Goal: Task Accomplishment & Management: Use online tool/utility

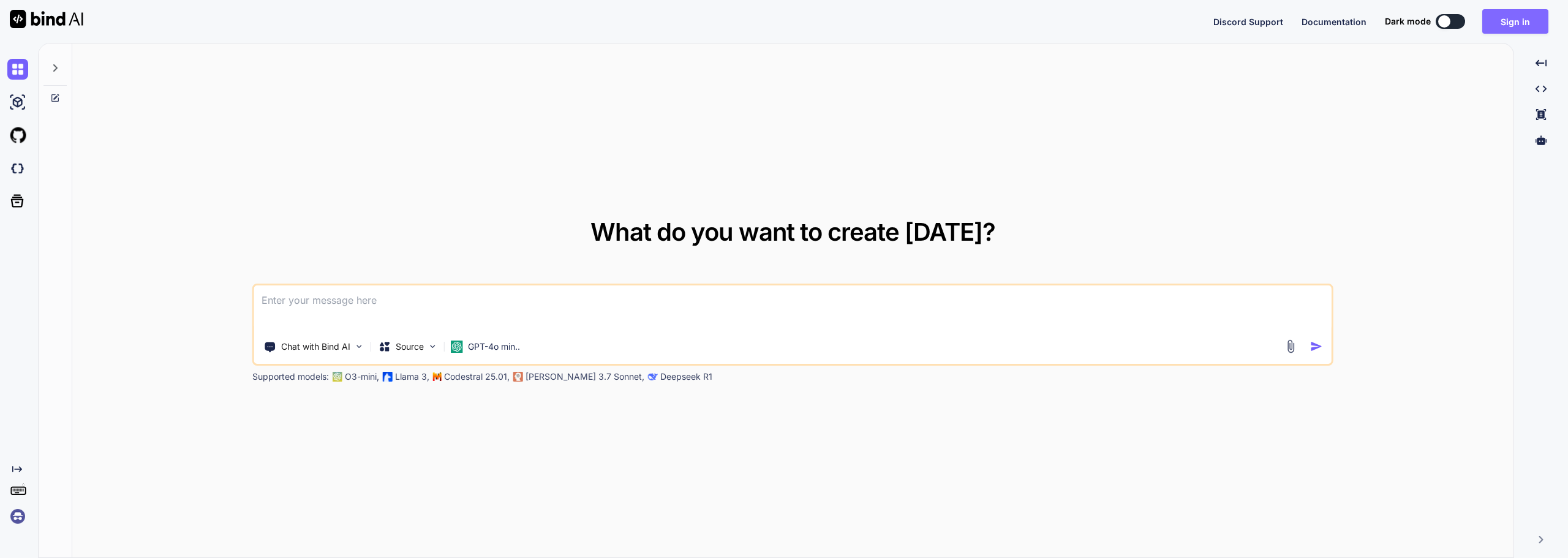
click at [1523, 33] on button "Sign in" at bounding box center [1515, 21] width 66 height 25
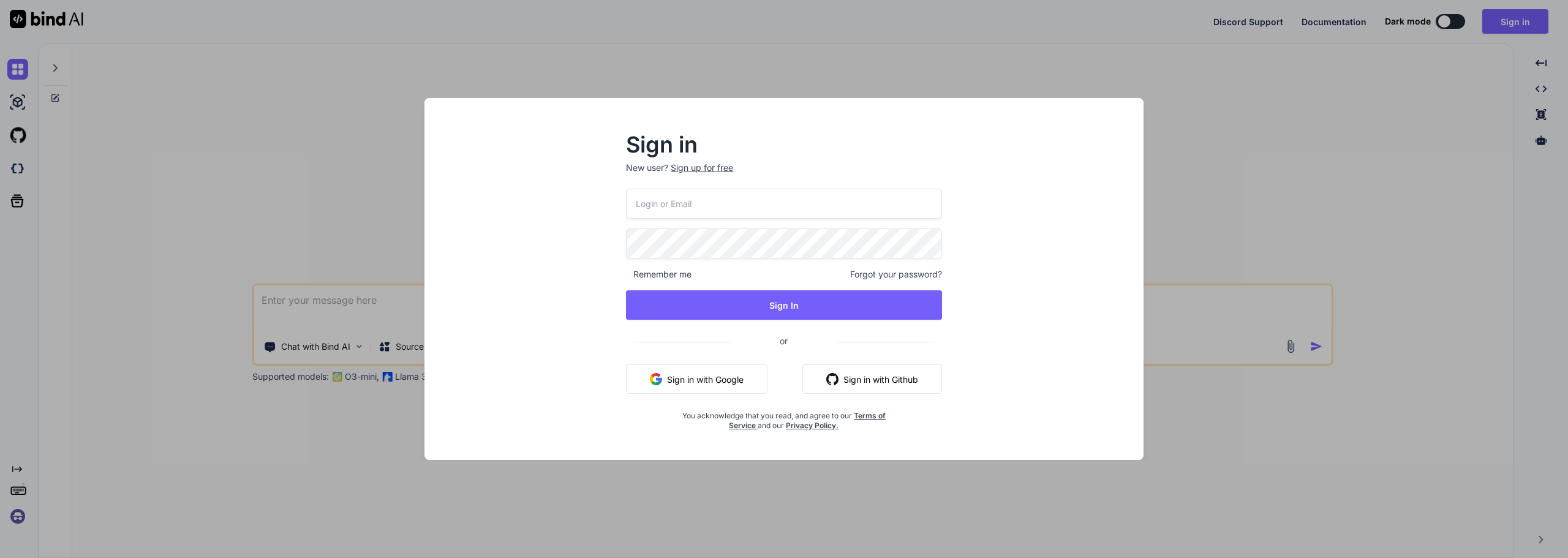
click at [763, 368] on button "Sign in with Google" at bounding box center [696, 379] width 141 height 30
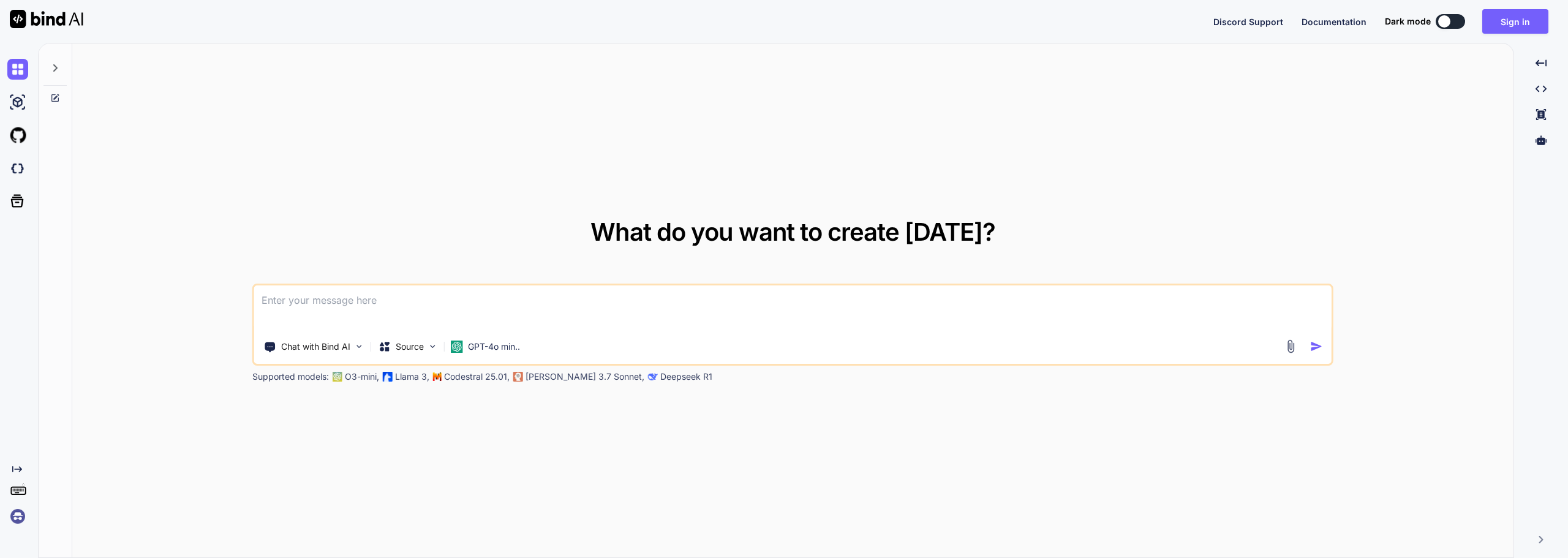
click at [1452, 21] on button at bounding box center [1451, 21] width 30 height 15
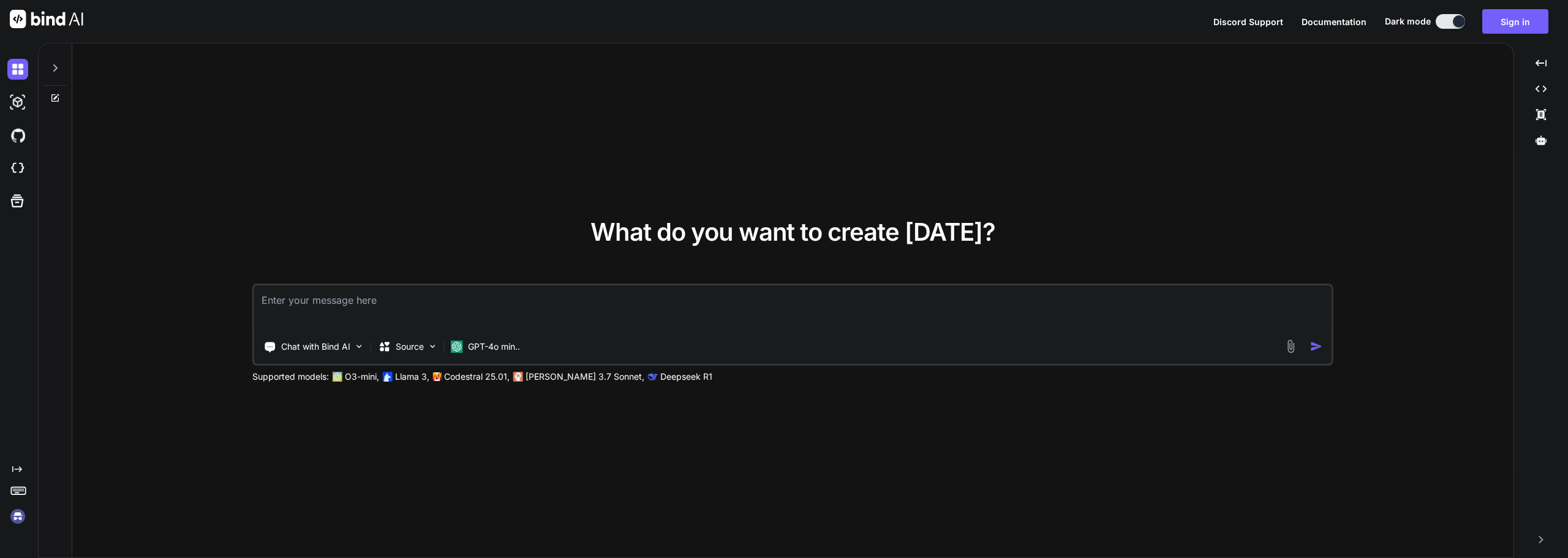
click at [10, 520] on img at bounding box center [17, 516] width 21 height 21
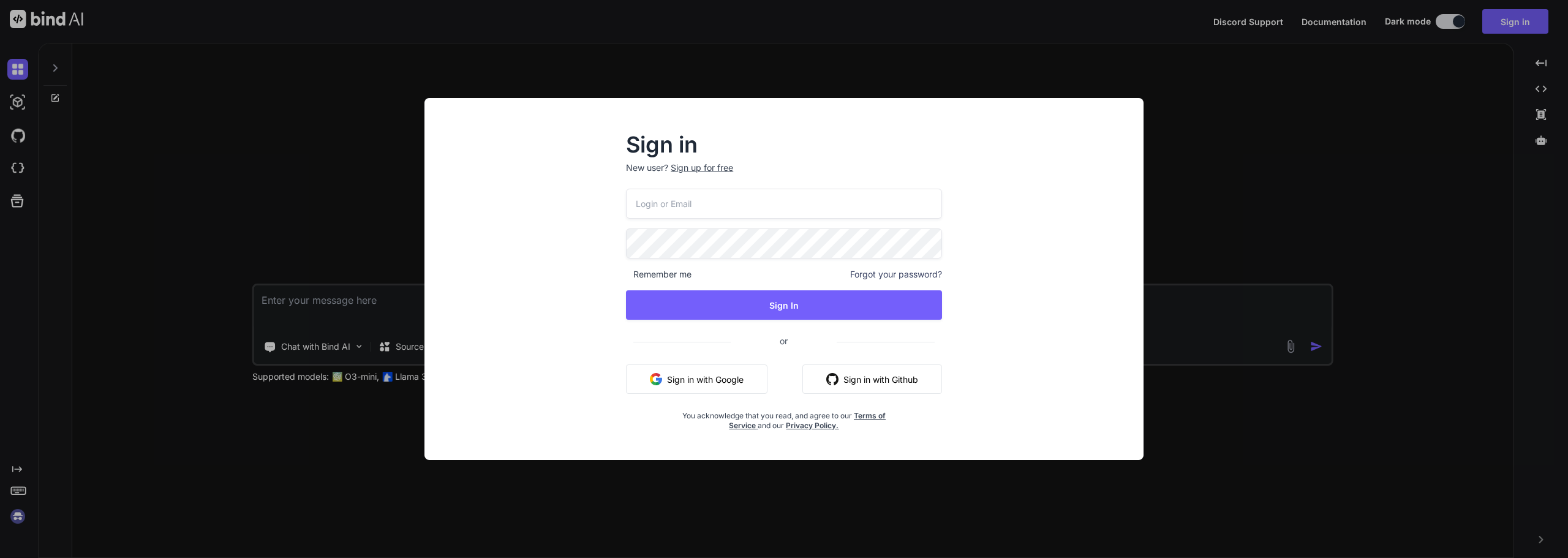
click at [683, 383] on button "Sign in with Google" at bounding box center [696, 379] width 141 height 30
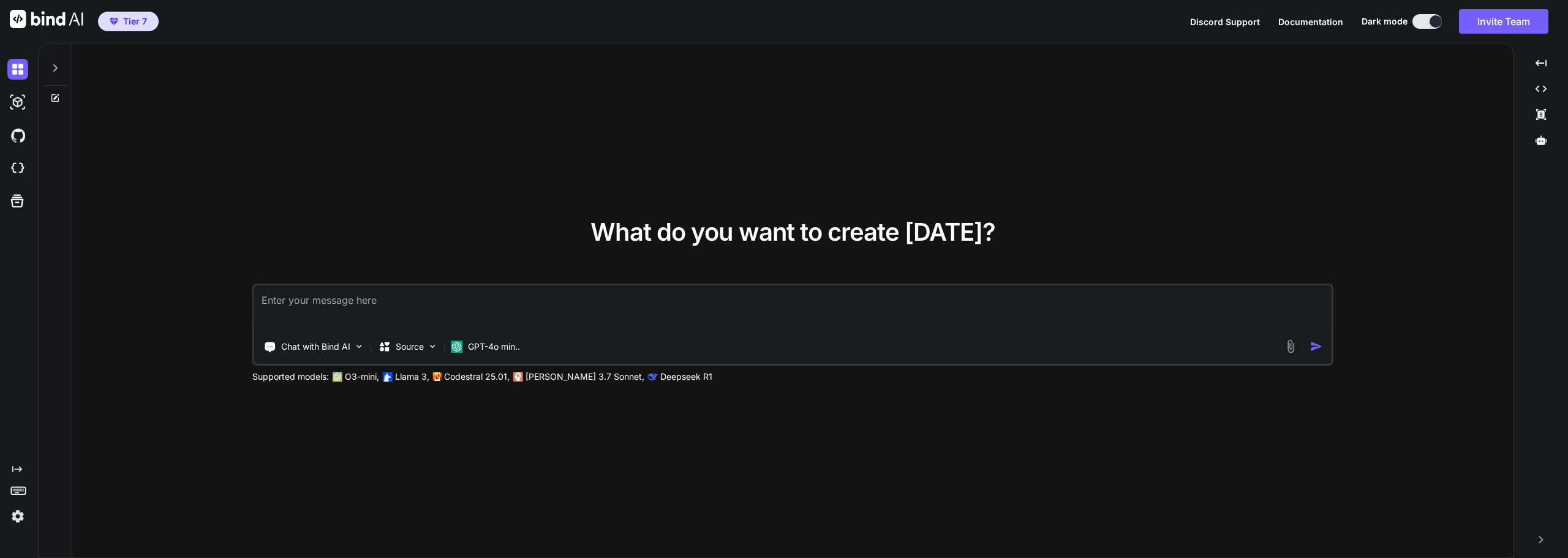
click at [15, 513] on img at bounding box center [17, 516] width 21 height 21
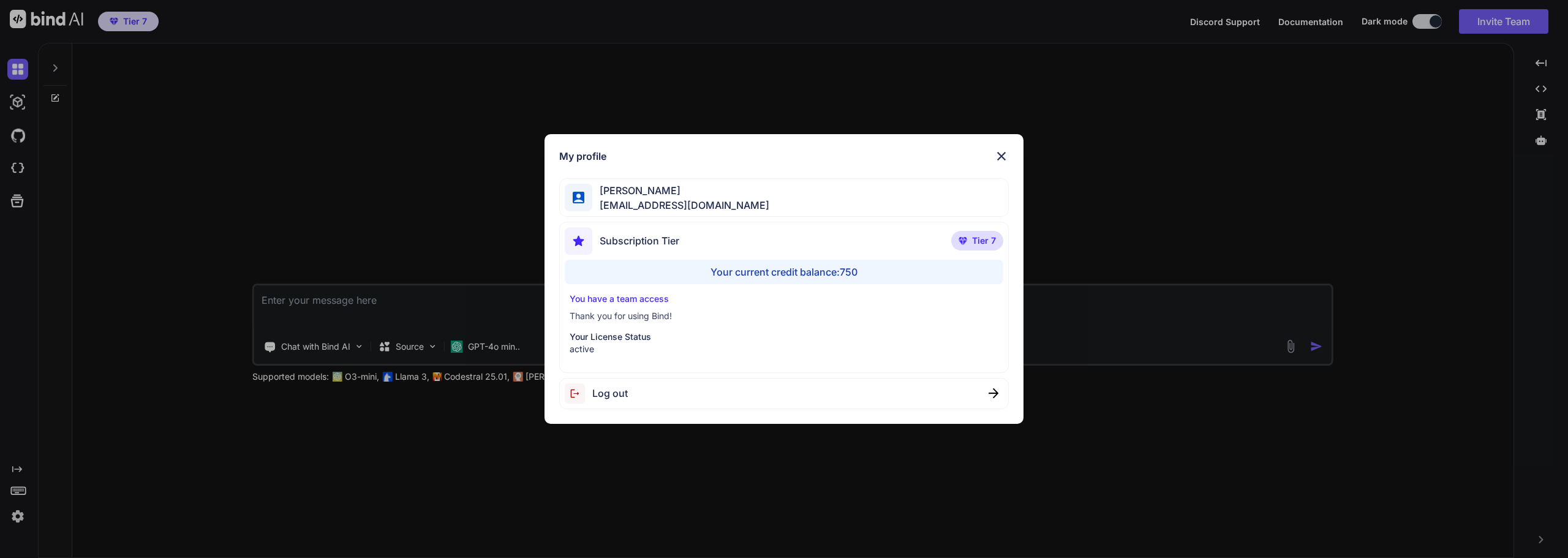
click at [1006, 151] on img at bounding box center [1001, 156] width 15 height 15
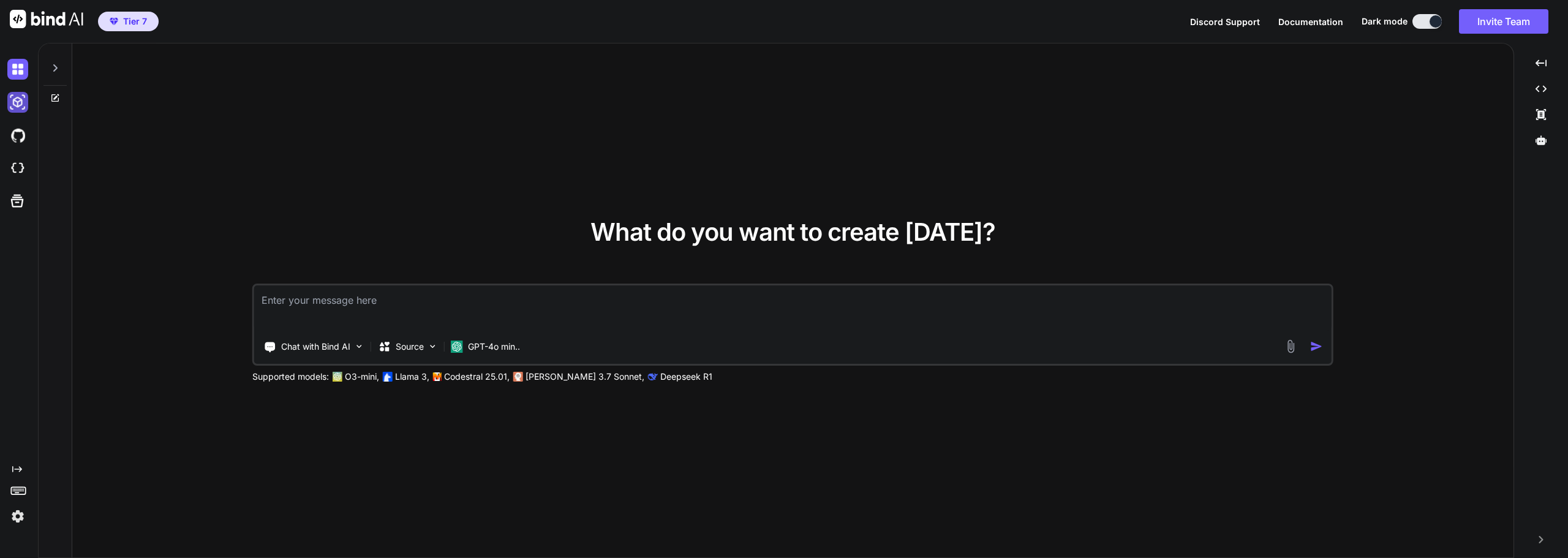
click at [16, 106] on img at bounding box center [17, 102] width 21 height 21
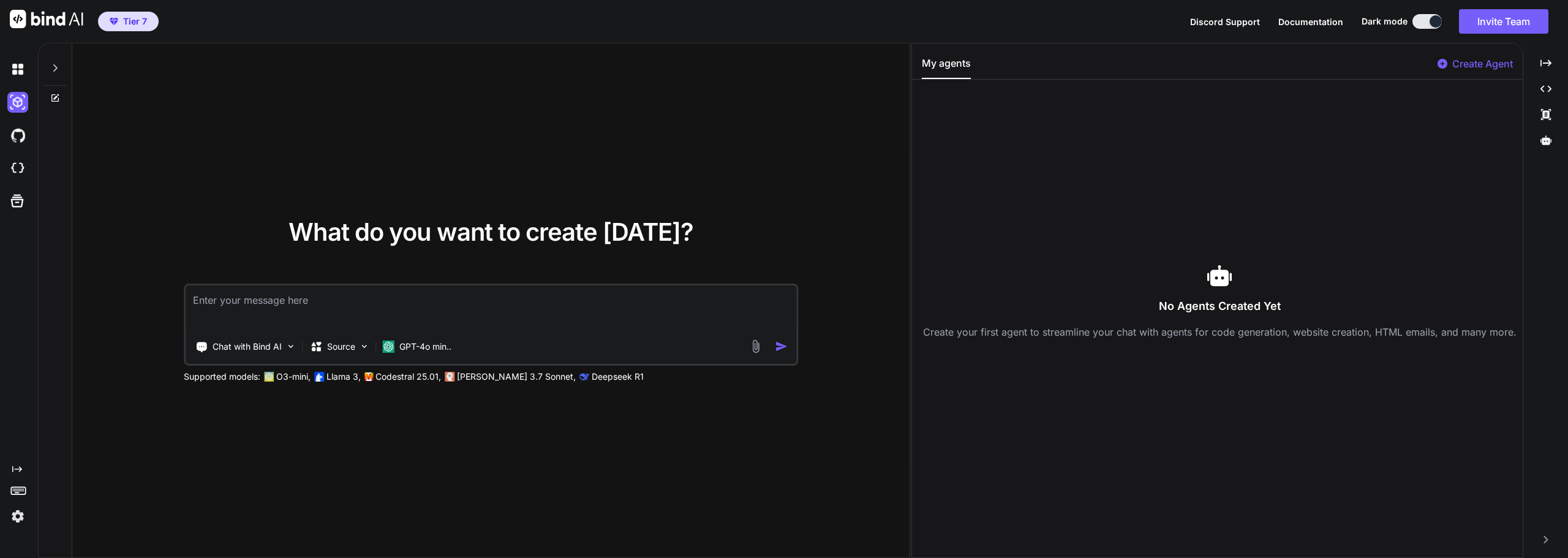
click at [1485, 66] on p "Create Agent" at bounding box center [1482, 63] width 61 height 15
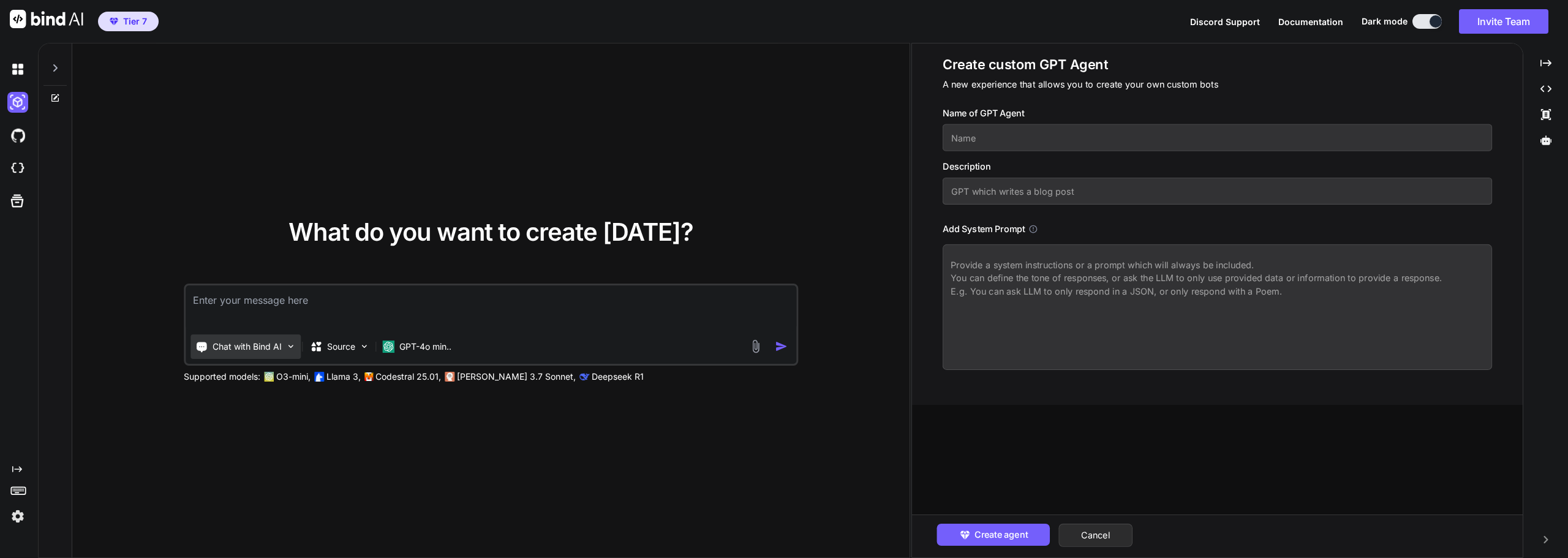
click at [264, 347] on p "Chat with Bind AI" at bounding box center [246, 346] width 69 height 12
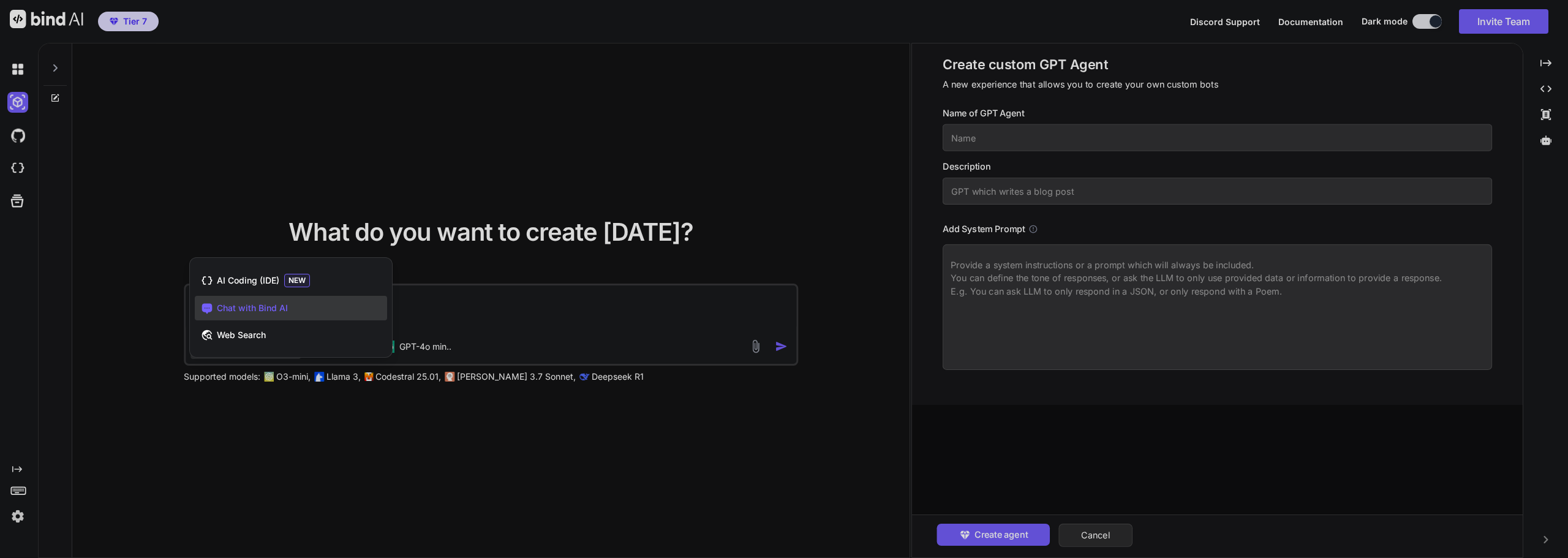
click at [490, 314] on div at bounding box center [784, 279] width 1568 height 558
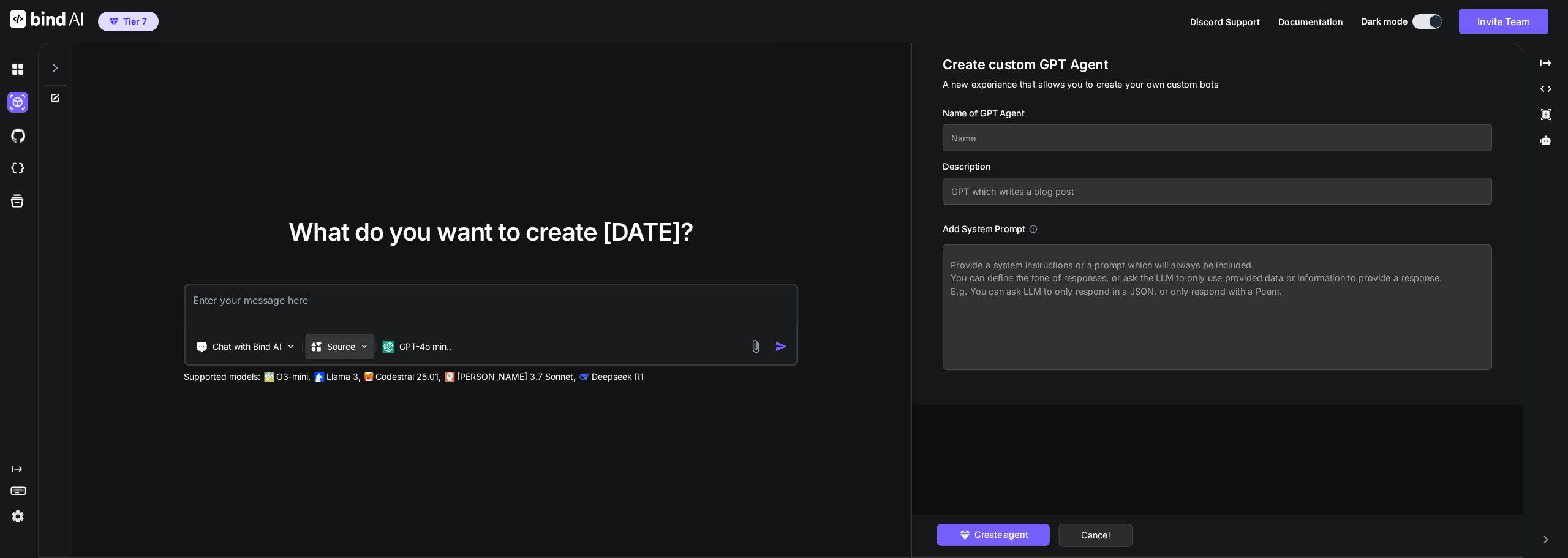
click at [355, 350] on p "Source" at bounding box center [341, 346] width 28 height 12
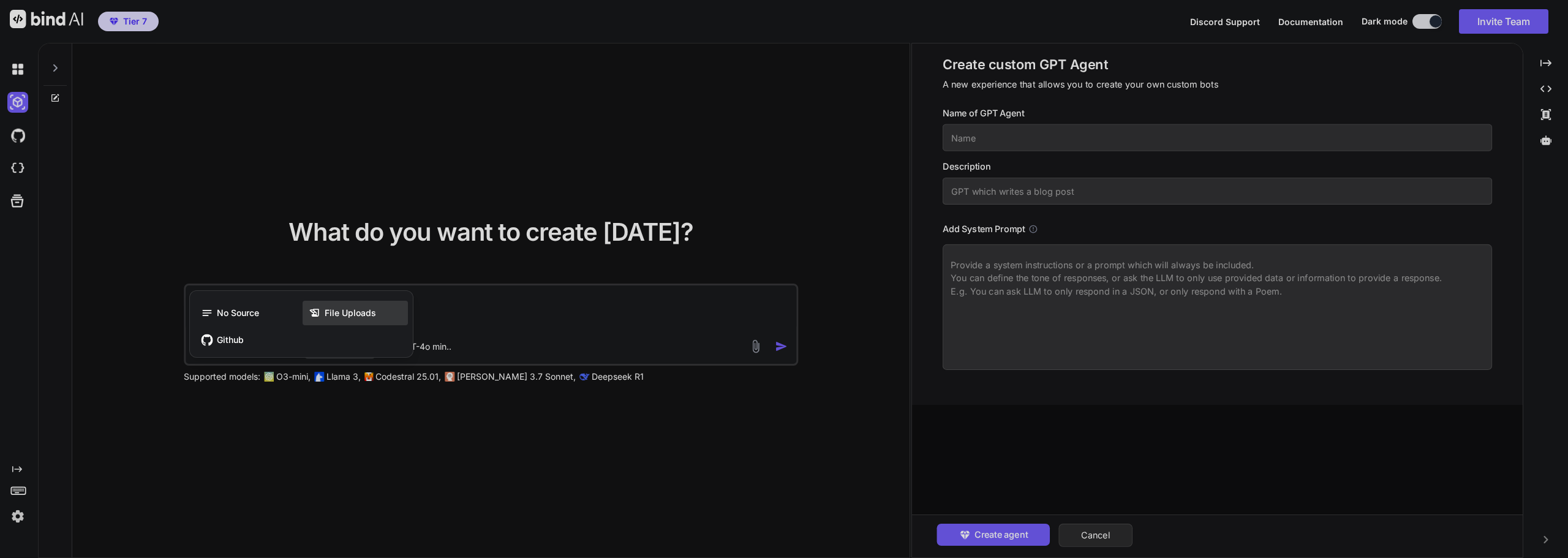
click at [345, 309] on span "File Uploads" at bounding box center [350, 312] width 52 height 12
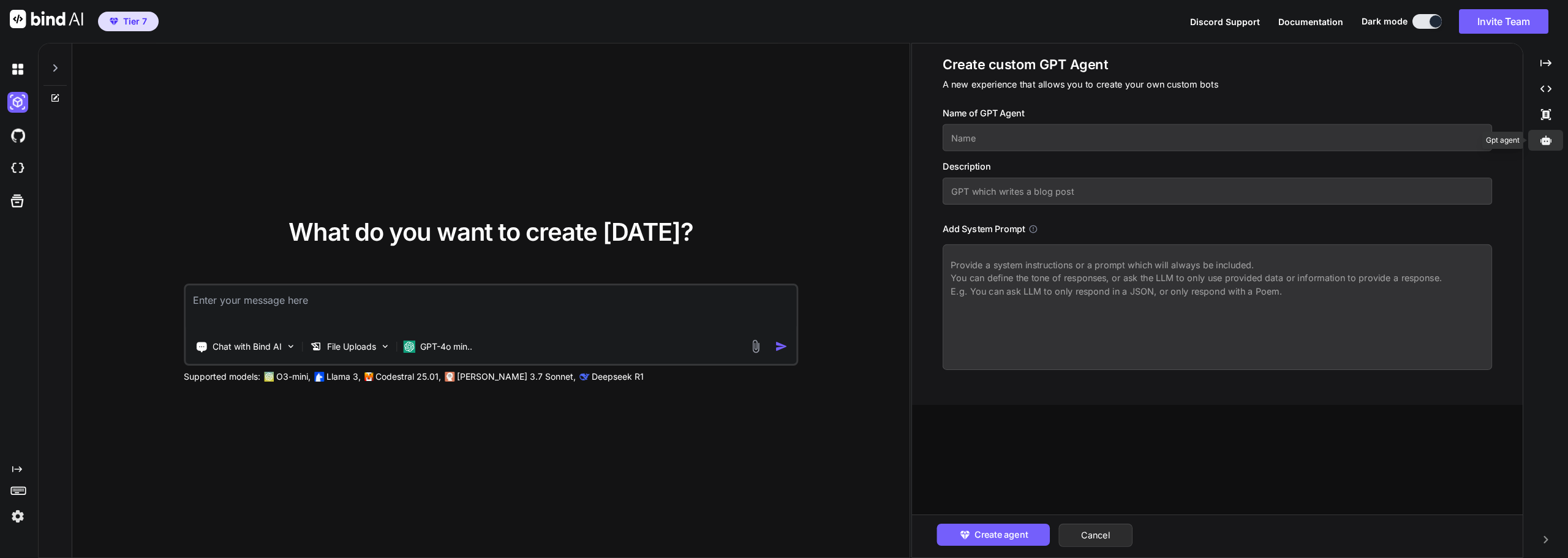
click at [1548, 138] on icon at bounding box center [1545, 140] width 11 height 9
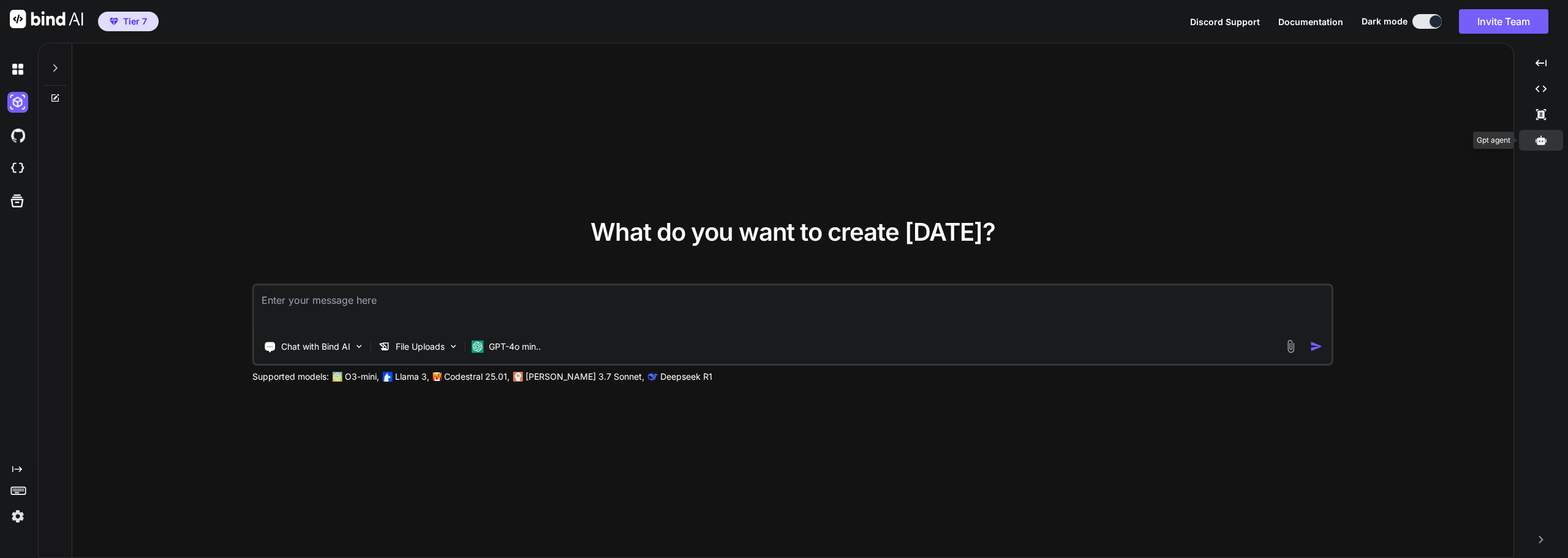
click at [1548, 138] on div at bounding box center [1541, 140] width 44 height 21
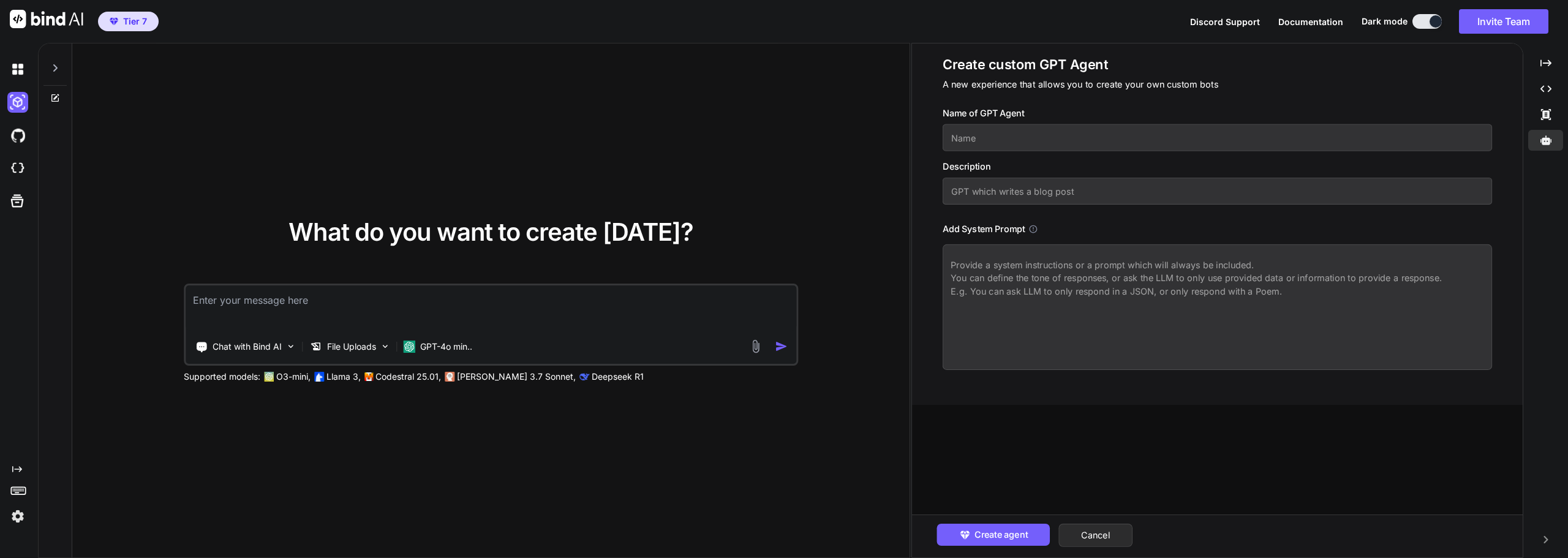
click at [1078, 130] on input "text" at bounding box center [1217, 138] width 549 height 27
type textarea "x"
type input "T"
type textarea "x"
type input "Te"
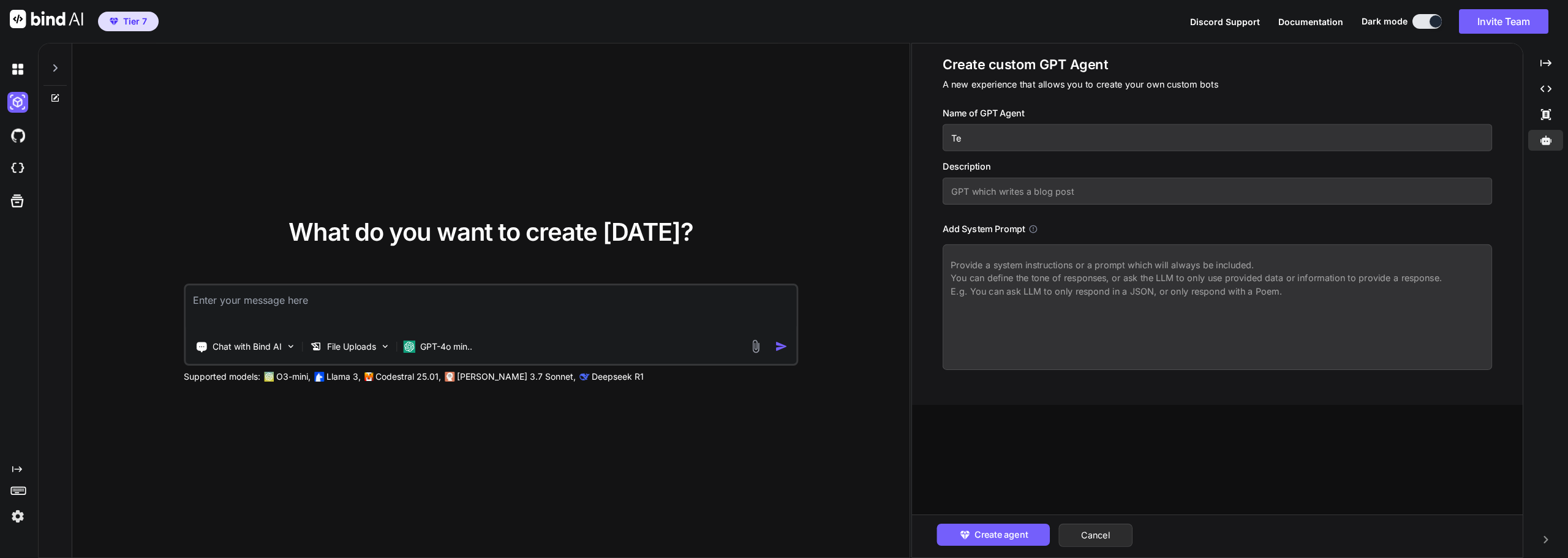
type textarea "x"
type input "Tes"
type textarea "x"
type input "Test"
type textarea "x"
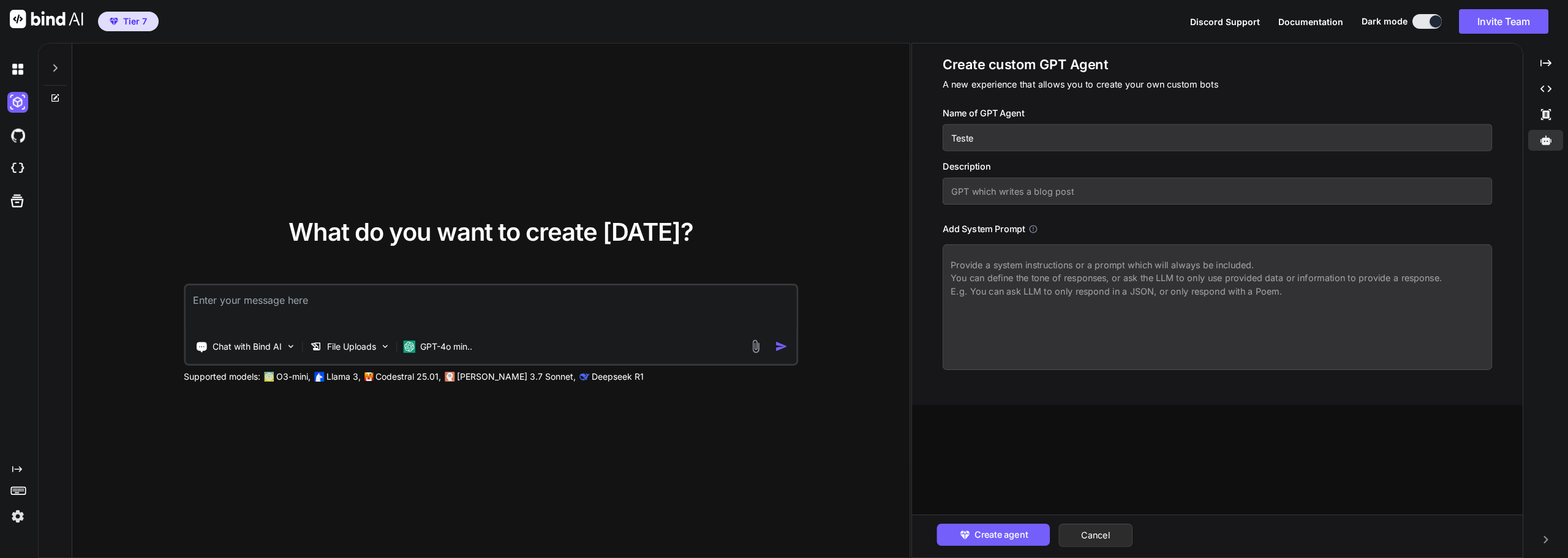
type input "Teste"
click at [1036, 185] on input "text" at bounding box center [1217, 191] width 549 height 27
type textarea "x"
type input "T"
type textarea "x"
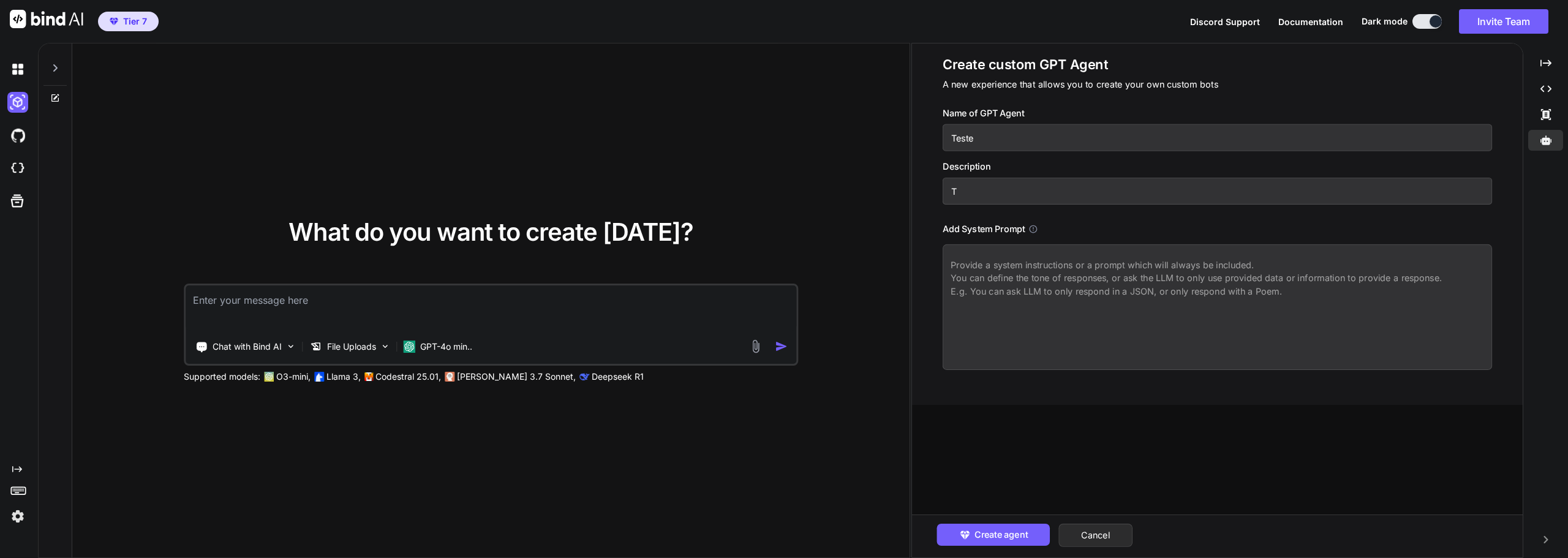
type input "Te"
type textarea "x"
type input "Tes"
type textarea "x"
type input "Test"
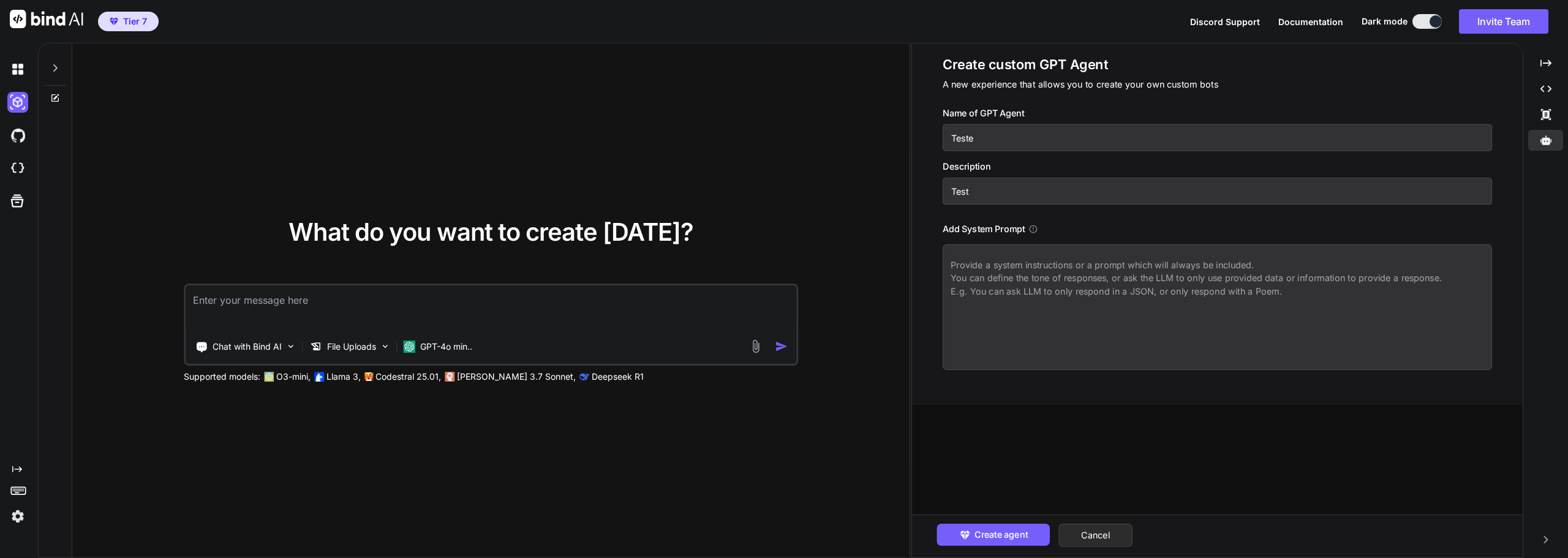
type textarea "x"
type input "Teste"
click at [1051, 319] on textarea at bounding box center [1217, 307] width 549 height 126
type textarea "x"
type textarea "T"
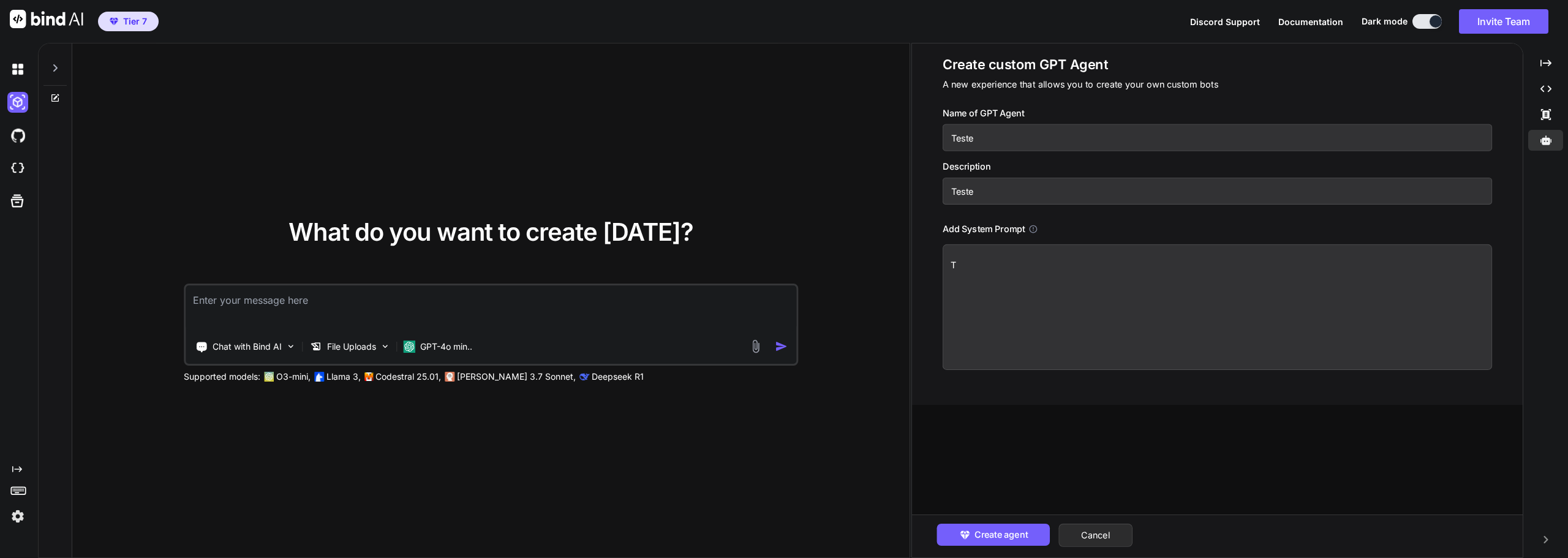
type textarea "x"
type textarea "Te"
type textarea "x"
type textarea "Tes"
type textarea "x"
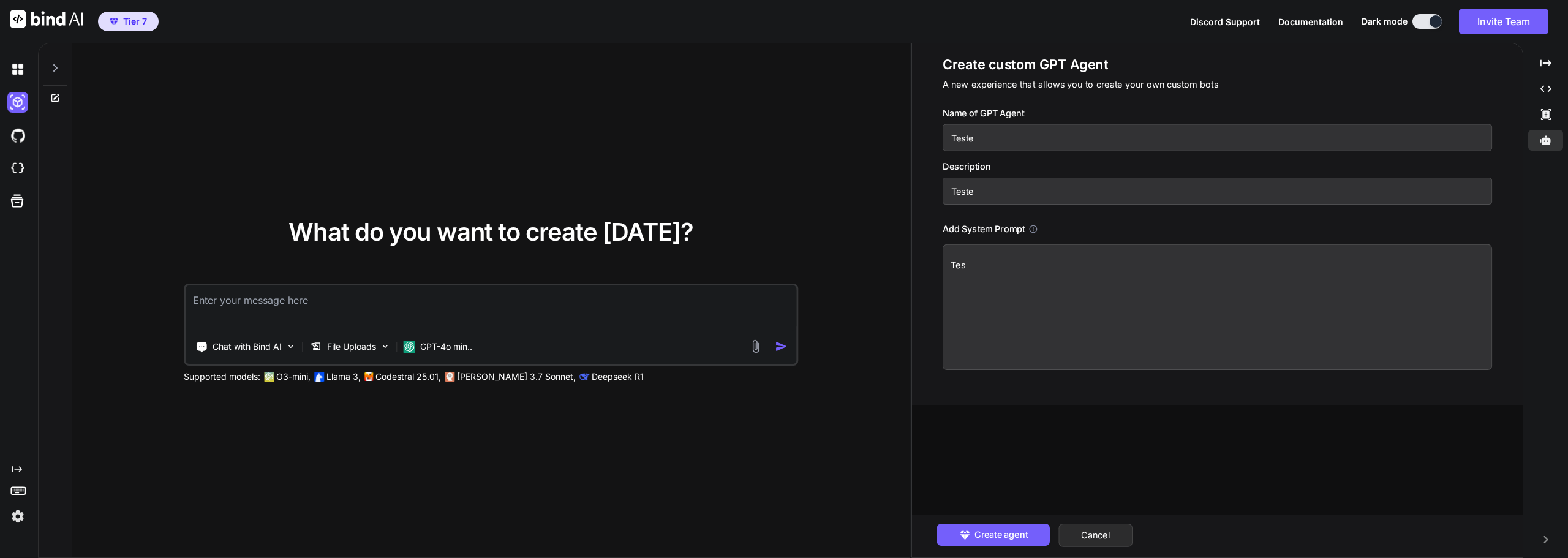
type textarea "Test"
type textarea "x"
type textarea "Teste"
click at [1029, 512] on div "Create custom GPT Agent A new experience that allows you to create your own cus…" at bounding box center [1217, 300] width 610 height 513
click at [1031, 531] on button "Create agent" at bounding box center [993, 534] width 114 height 22
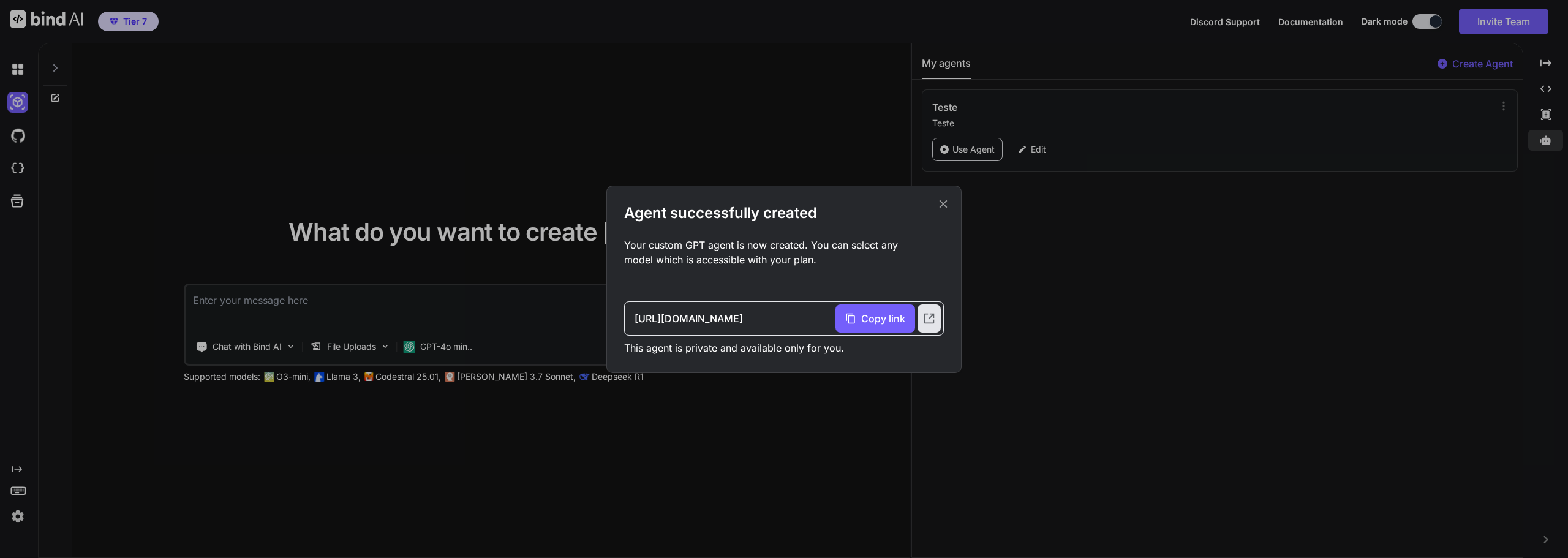
click at [944, 206] on icon at bounding box center [943, 204] width 14 height 14
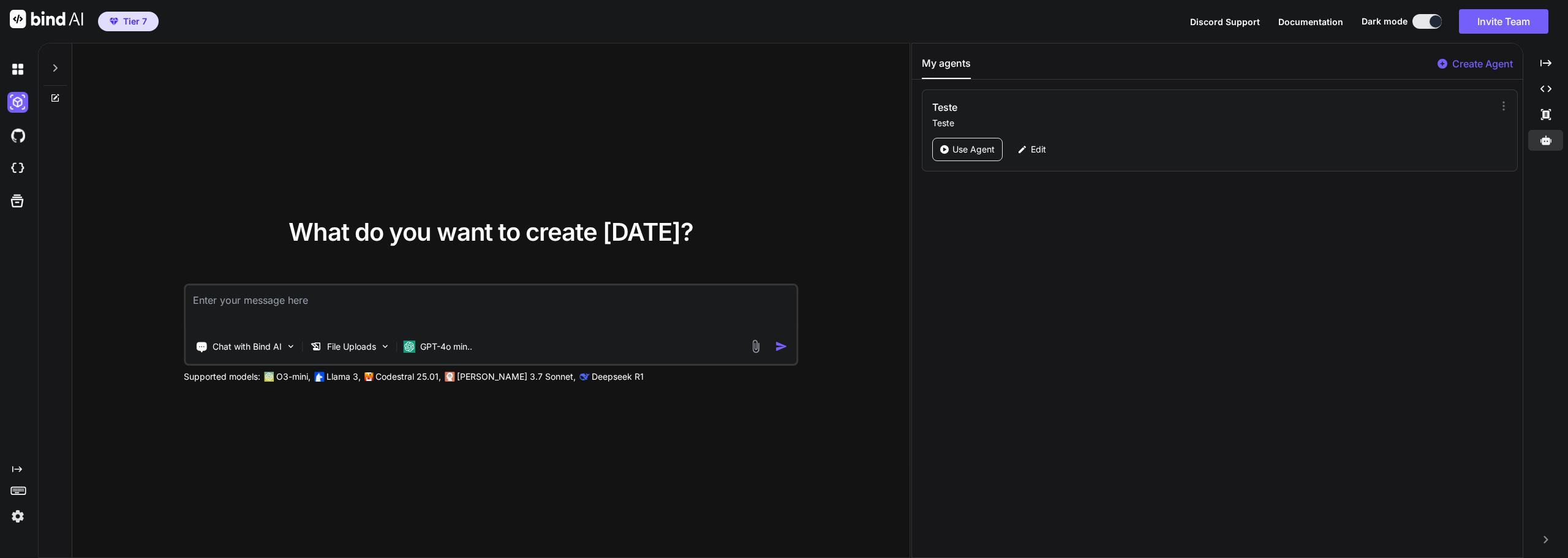
click at [1455, 117] on p "Teste" at bounding box center [1207, 123] width 548 height 12
click at [943, 108] on h3 "Teste" at bounding box center [1124, 107] width 384 height 15
click at [985, 158] on div "Use Agent" at bounding box center [967, 150] width 70 height 23
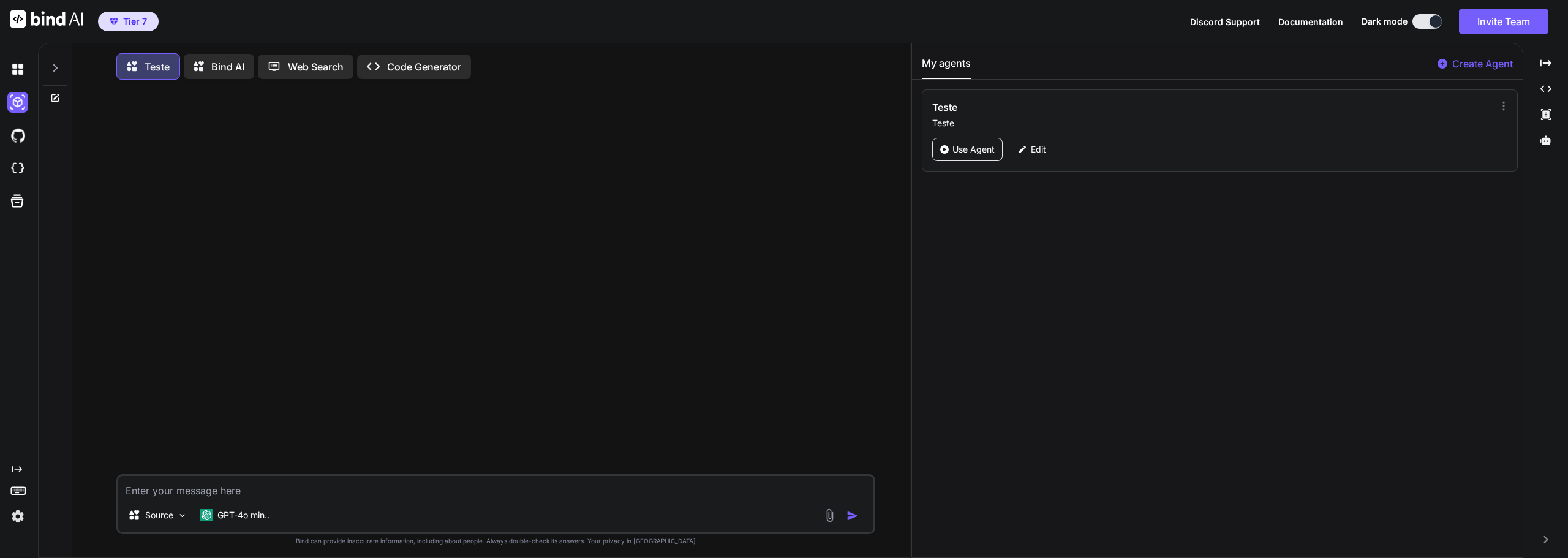
click at [829, 523] on img at bounding box center [830, 515] width 14 height 14
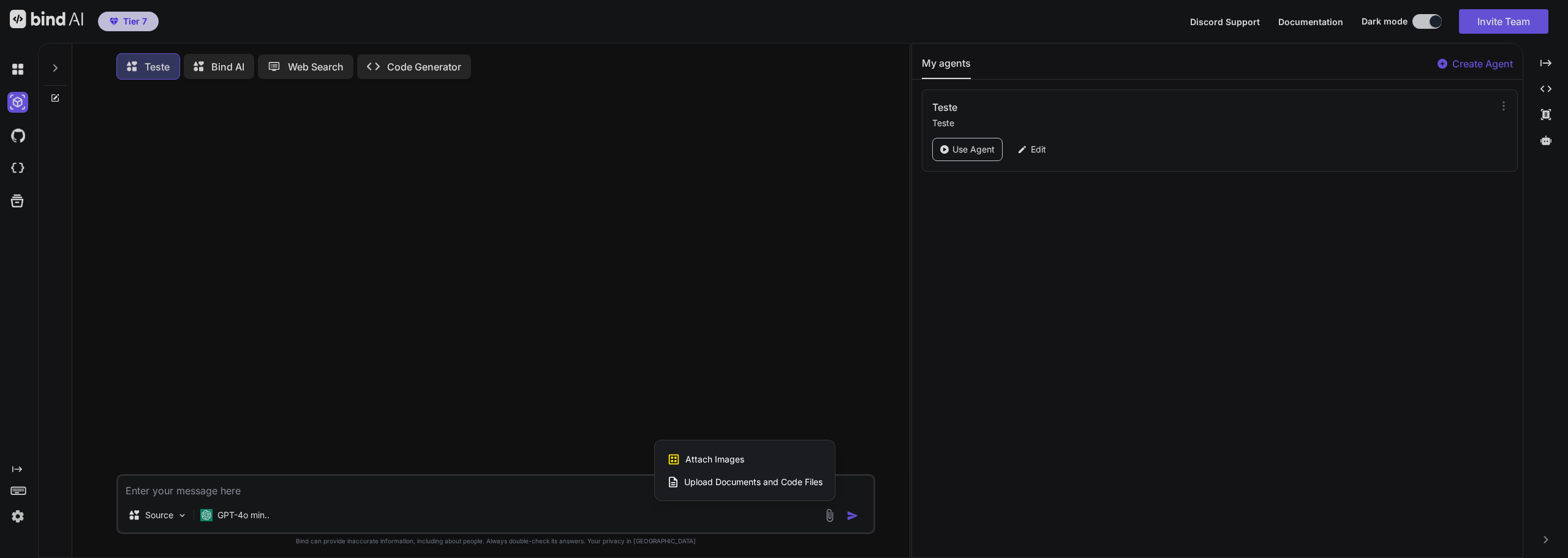
click at [190, 518] on div at bounding box center [784, 279] width 1568 height 558
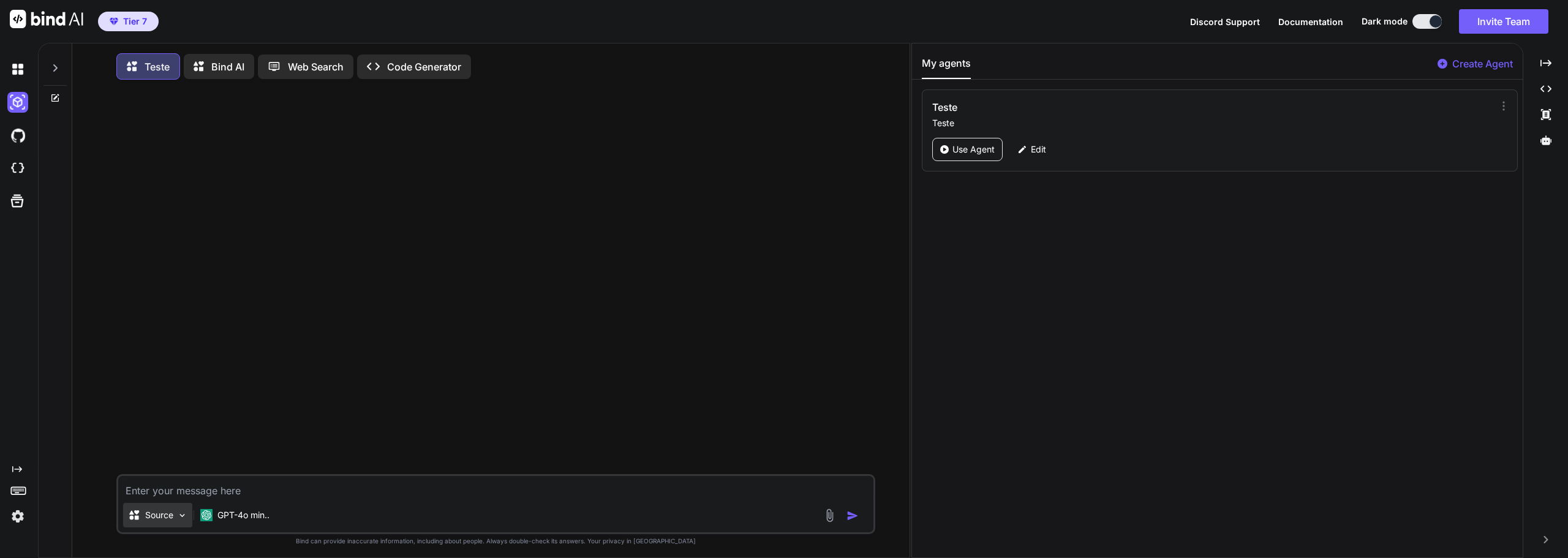
click at [189, 518] on div "Source" at bounding box center [157, 515] width 69 height 25
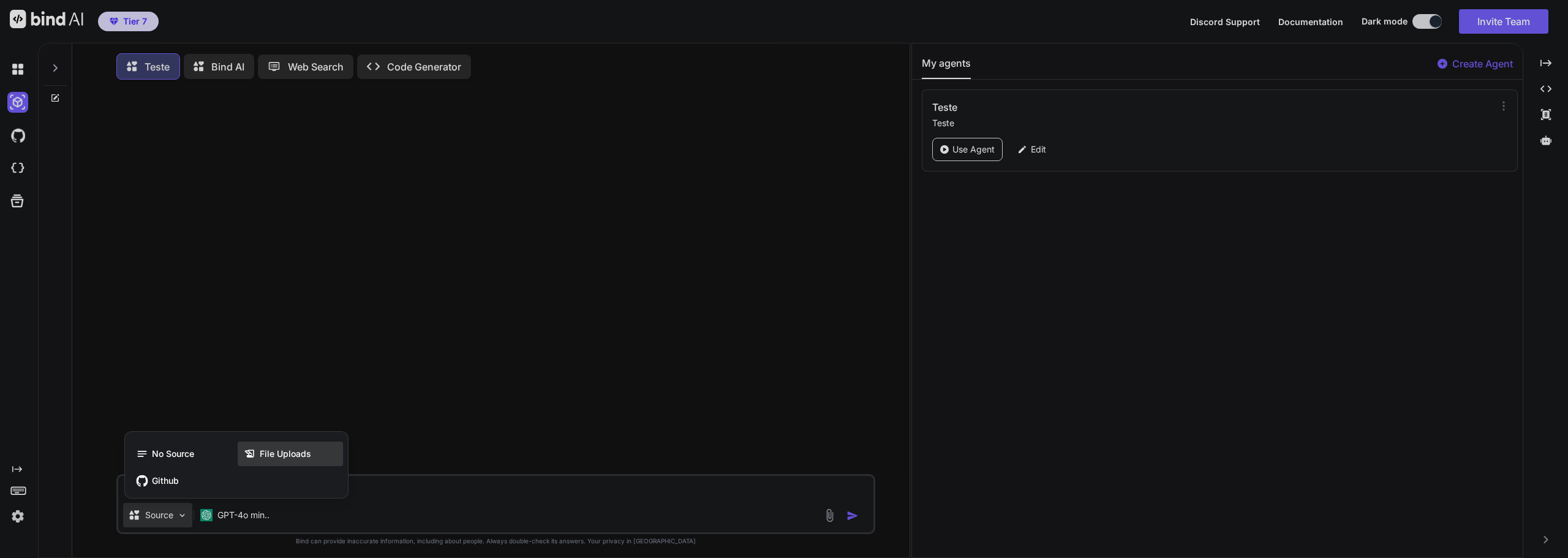
click at [269, 457] on span "File Uploads" at bounding box center [285, 453] width 52 height 12
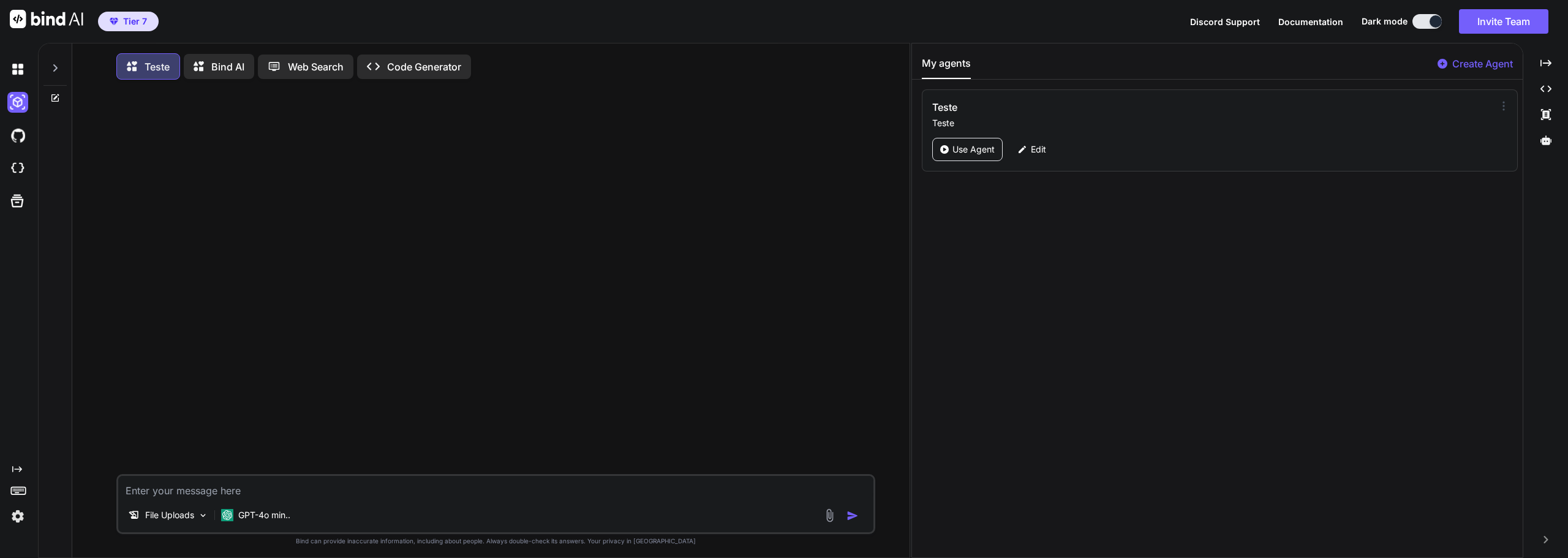
click at [1498, 108] on icon at bounding box center [1503, 106] width 12 height 12
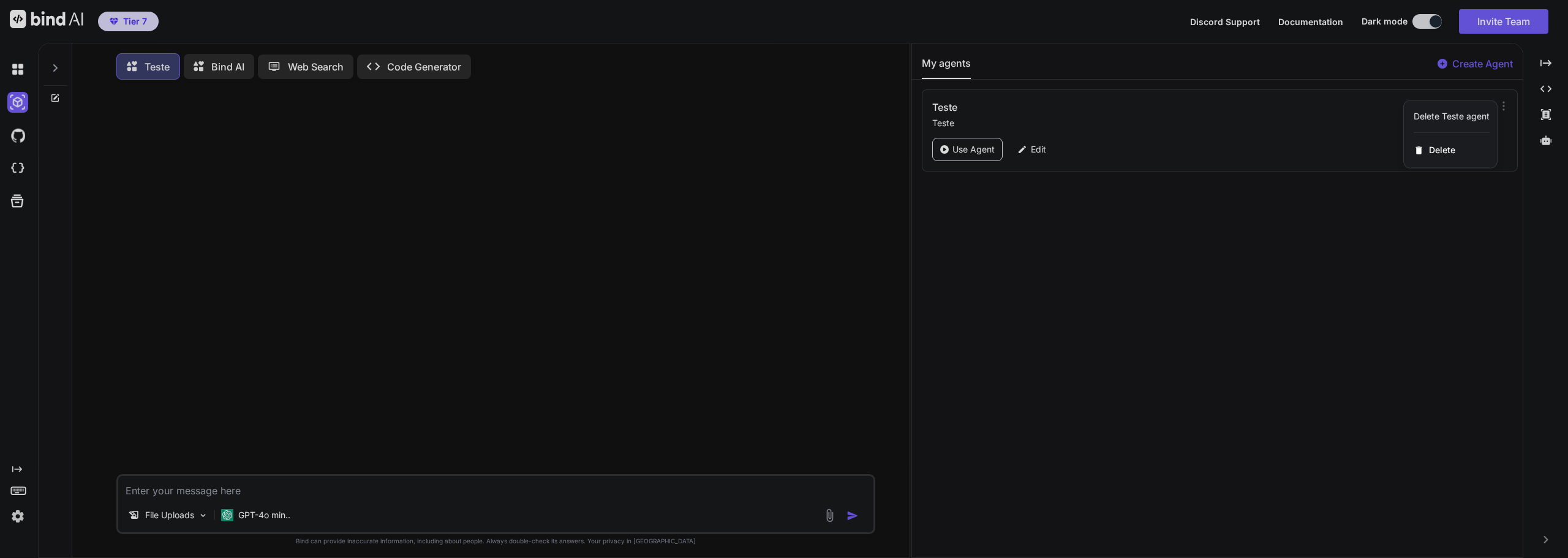
click at [1257, 147] on div at bounding box center [784, 279] width 1568 height 558
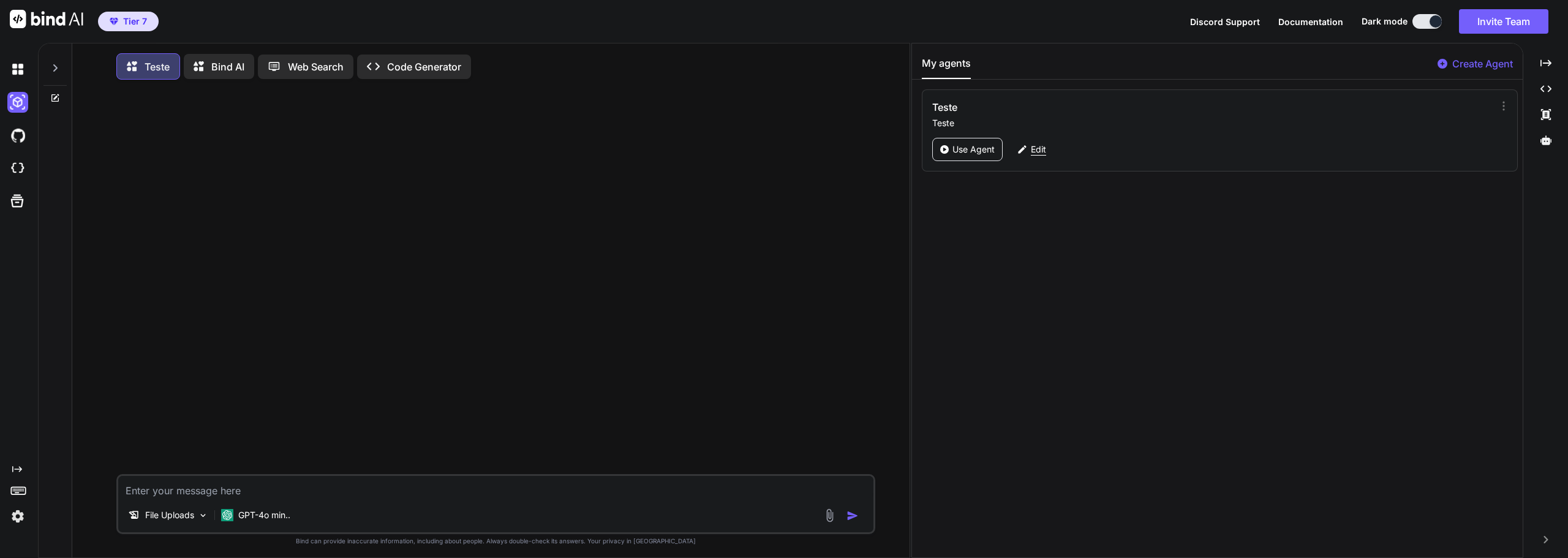
click at [1029, 152] on div "Edit" at bounding box center [1031, 150] width 43 height 23
type textarea "x"
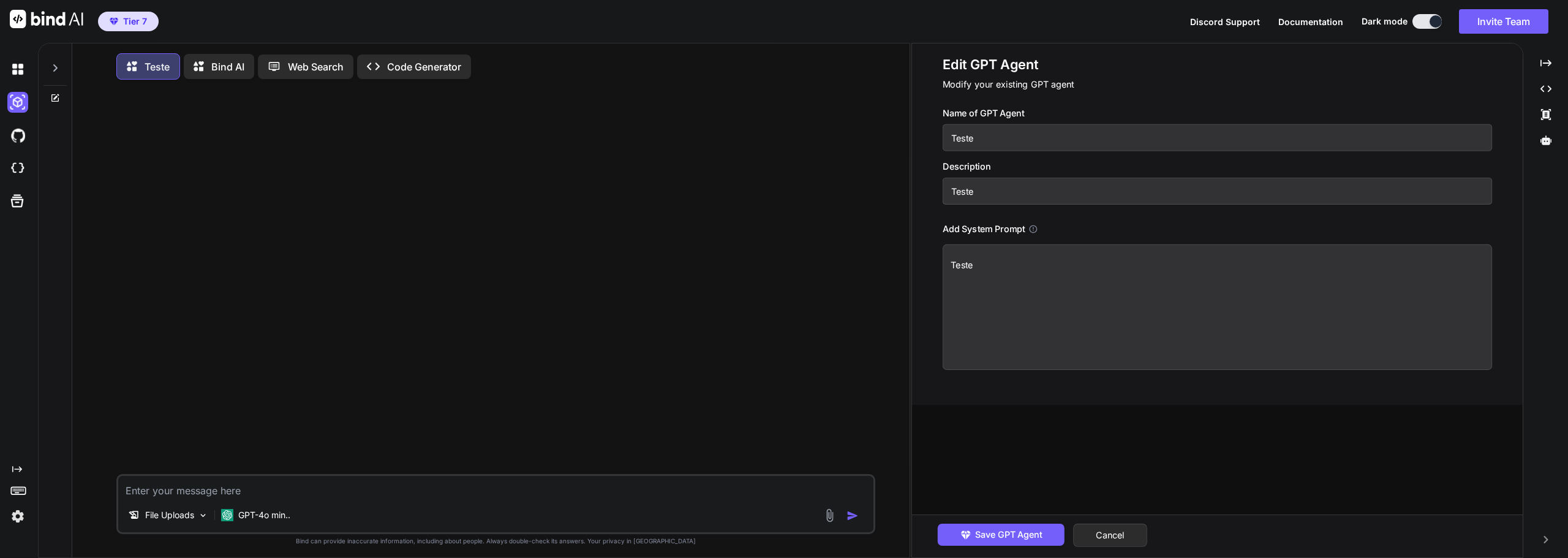
click at [1034, 233] on icon at bounding box center [1033, 228] width 9 height 9
click at [1036, 228] on icon at bounding box center [1033, 228] width 9 height 9
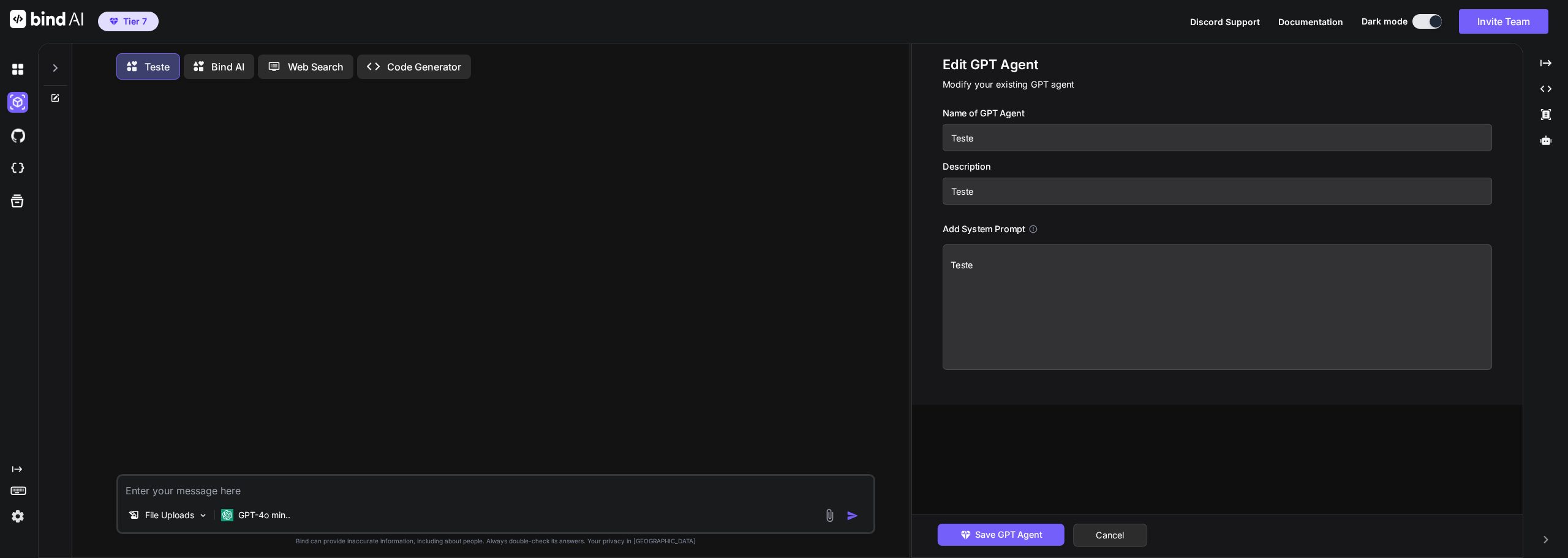
click at [1036, 228] on icon at bounding box center [1033, 228] width 9 height 9
click at [288, 521] on p "GPT-4o min.." at bounding box center [264, 515] width 52 height 12
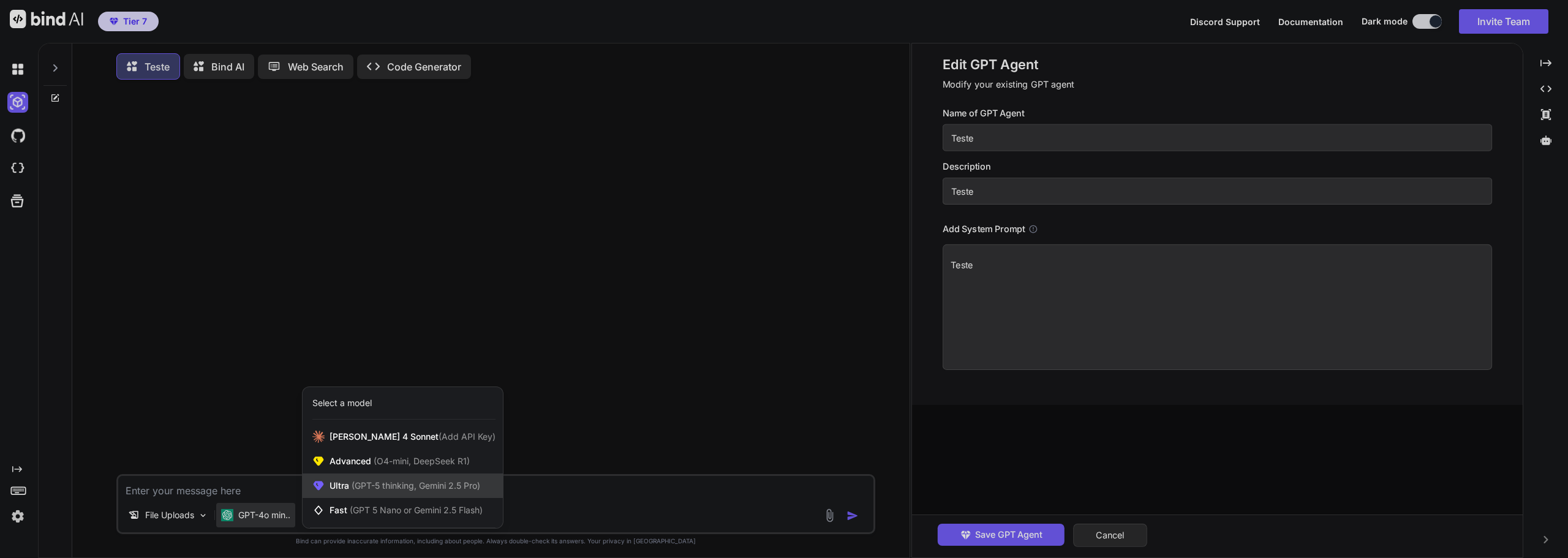
click at [395, 488] on span "(GPT-5 thinking, Gemini 2.5 Pro)" at bounding box center [414, 485] width 131 height 10
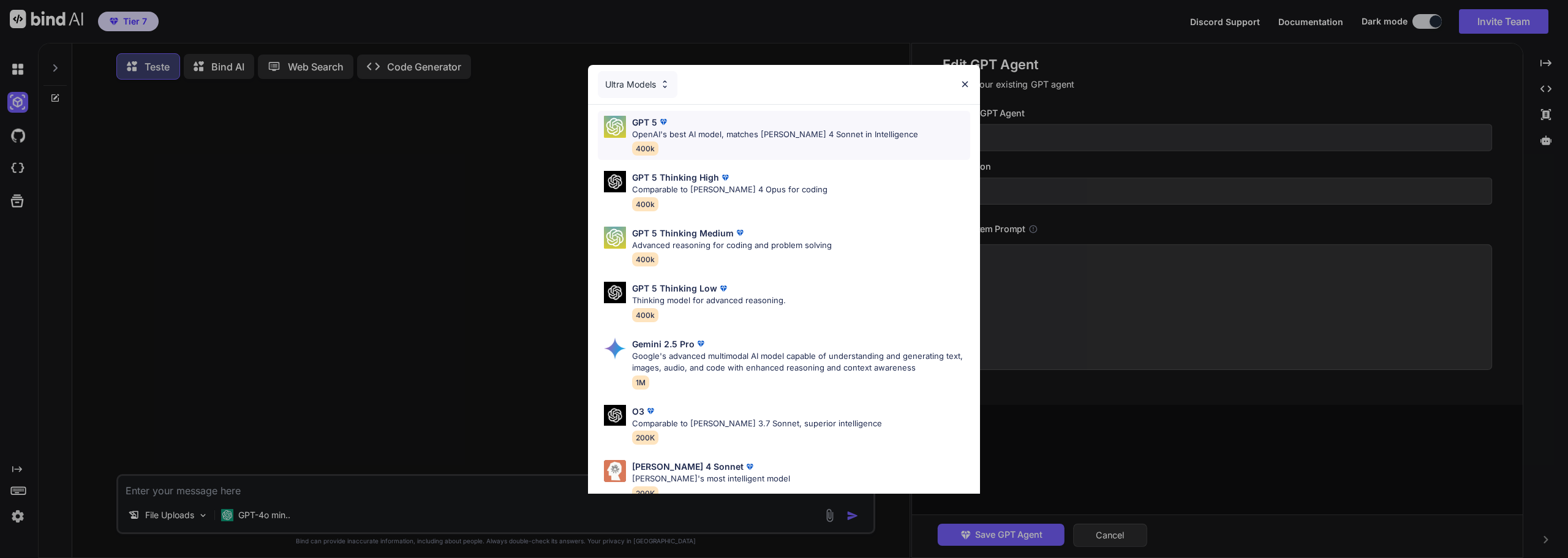
click at [831, 139] on p "OpenAI's best AI model, matches [PERSON_NAME] 4 Sonnet in Intelligence" at bounding box center [774, 134] width 286 height 12
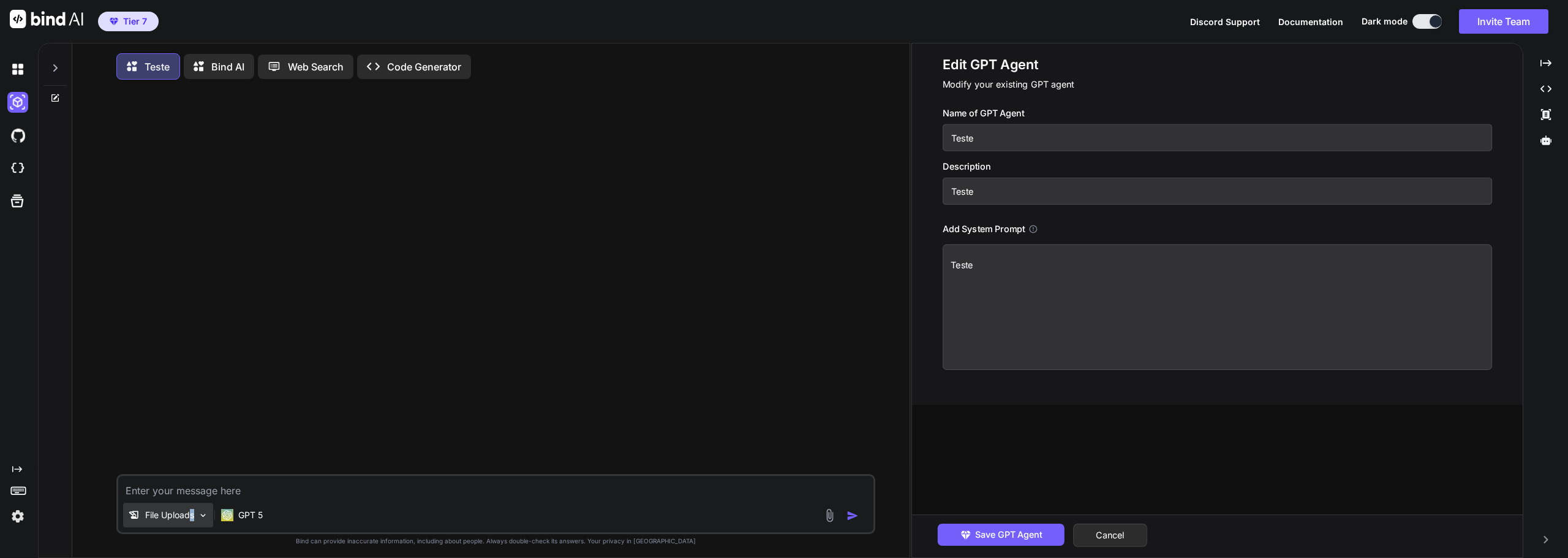
click at [194, 513] on p "File Uploads" at bounding box center [170, 515] width 49 height 12
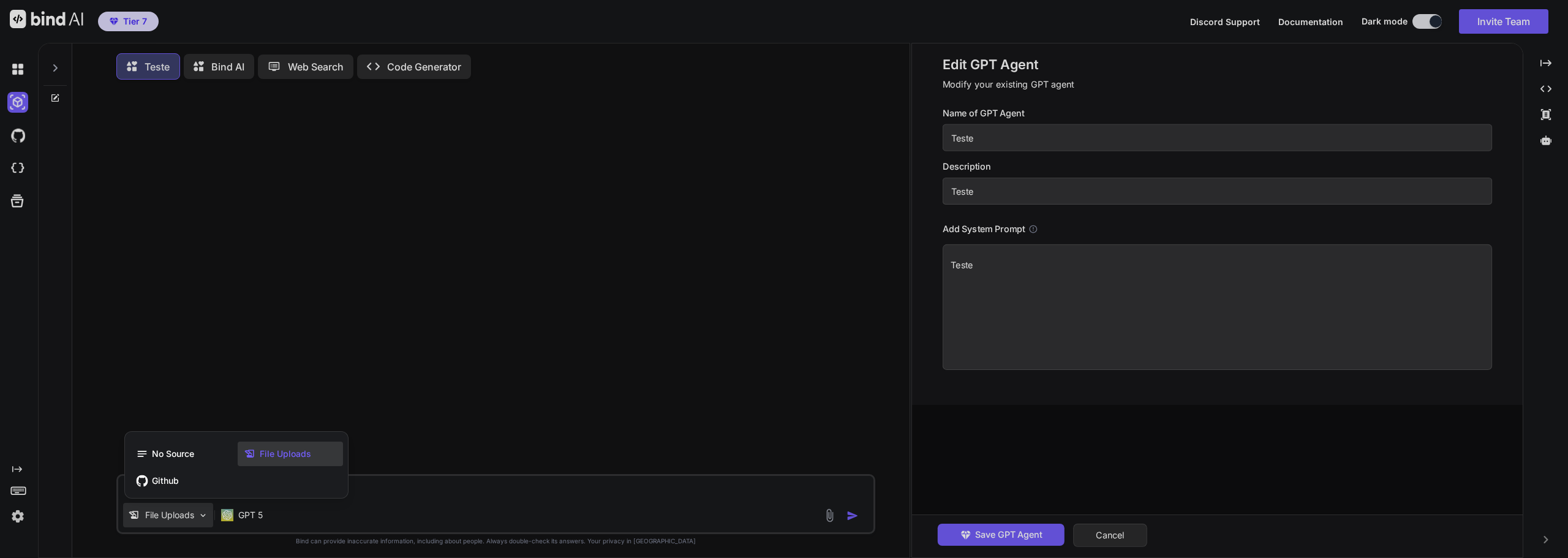
click at [197, 512] on div at bounding box center [784, 279] width 1568 height 558
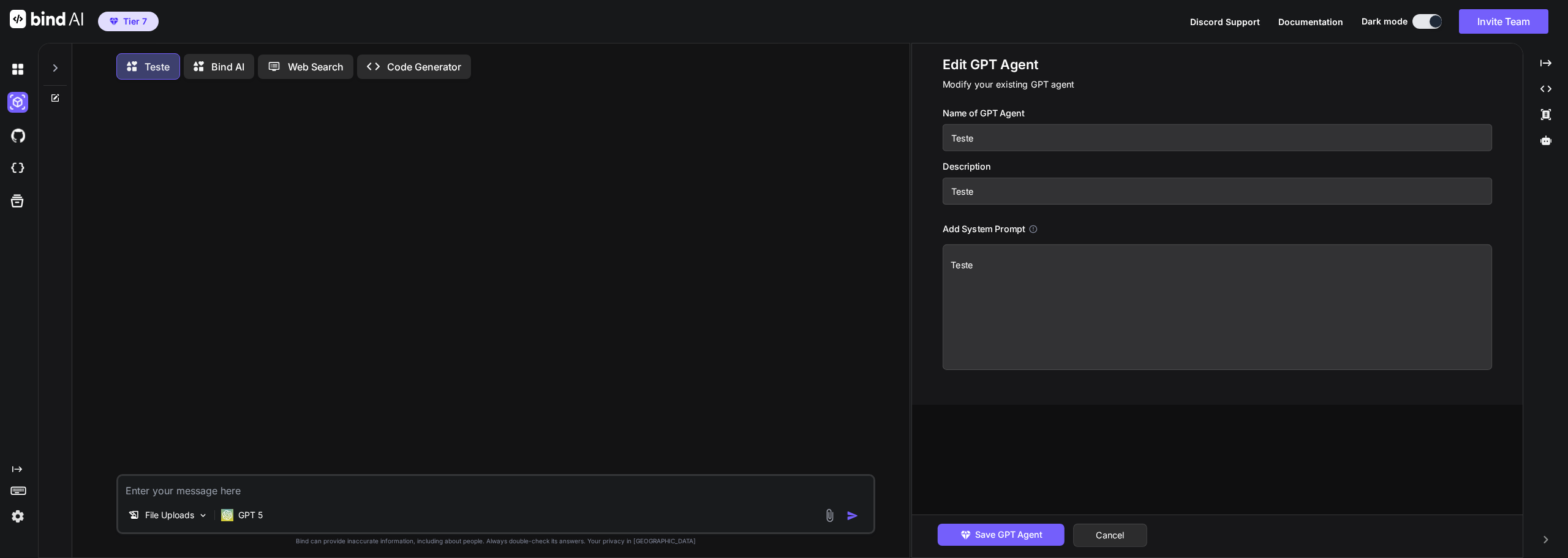
click at [8, 515] on img at bounding box center [17, 516] width 21 height 21
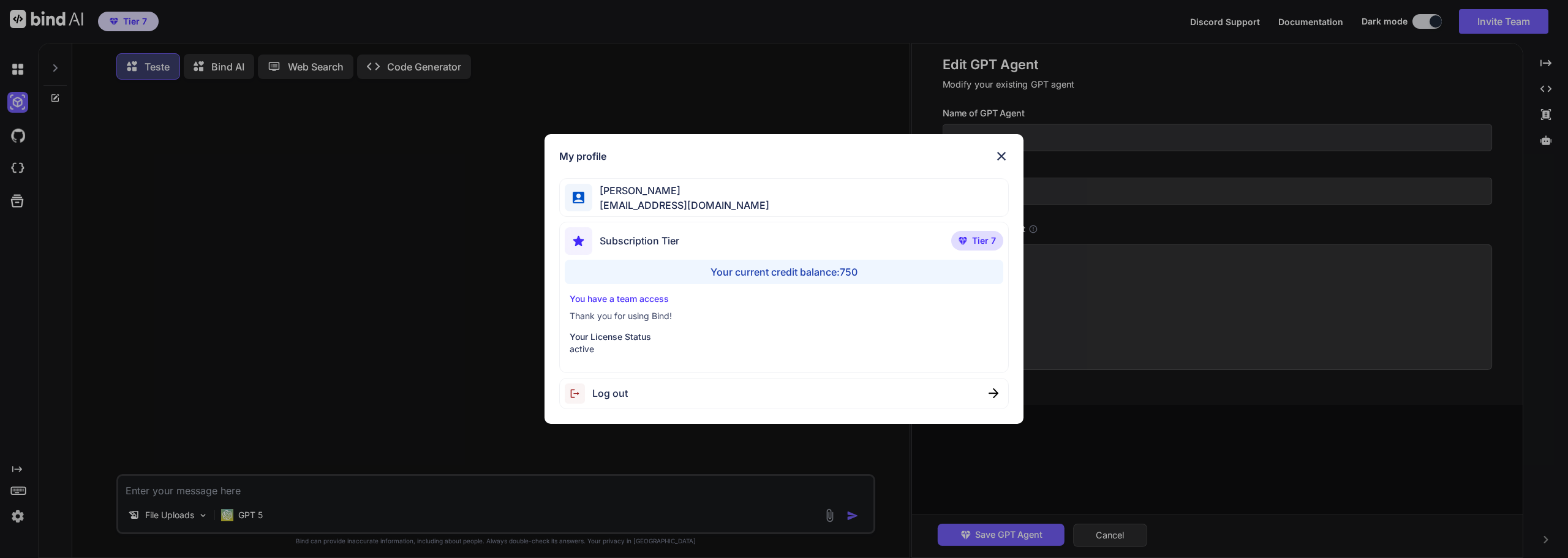
click at [8, 515] on div "My profile [PERSON_NAME] [PERSON_NAME][EMAIL_ADDRESS][DOMAIN_NAME] Subscription…" at bounding box center [784, 279] width 1568 height 558
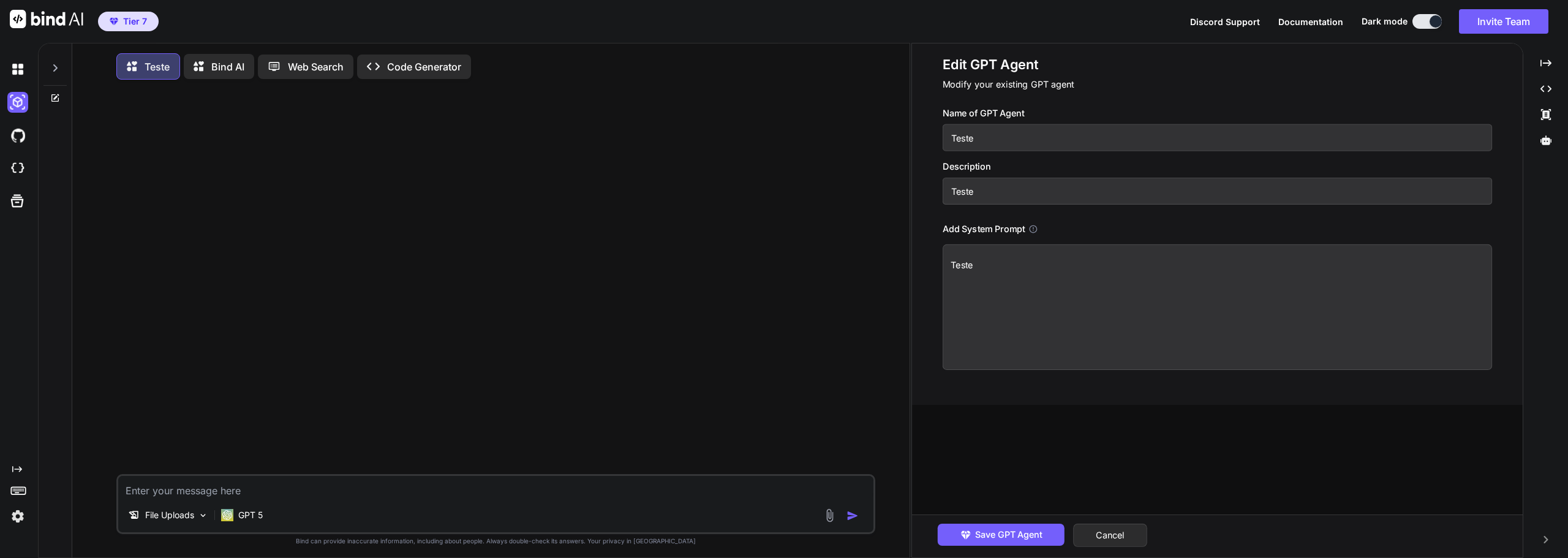
click at [10, 464] on icon "Created with Pixso." at bounding box center [14, 468] width 15 height 10
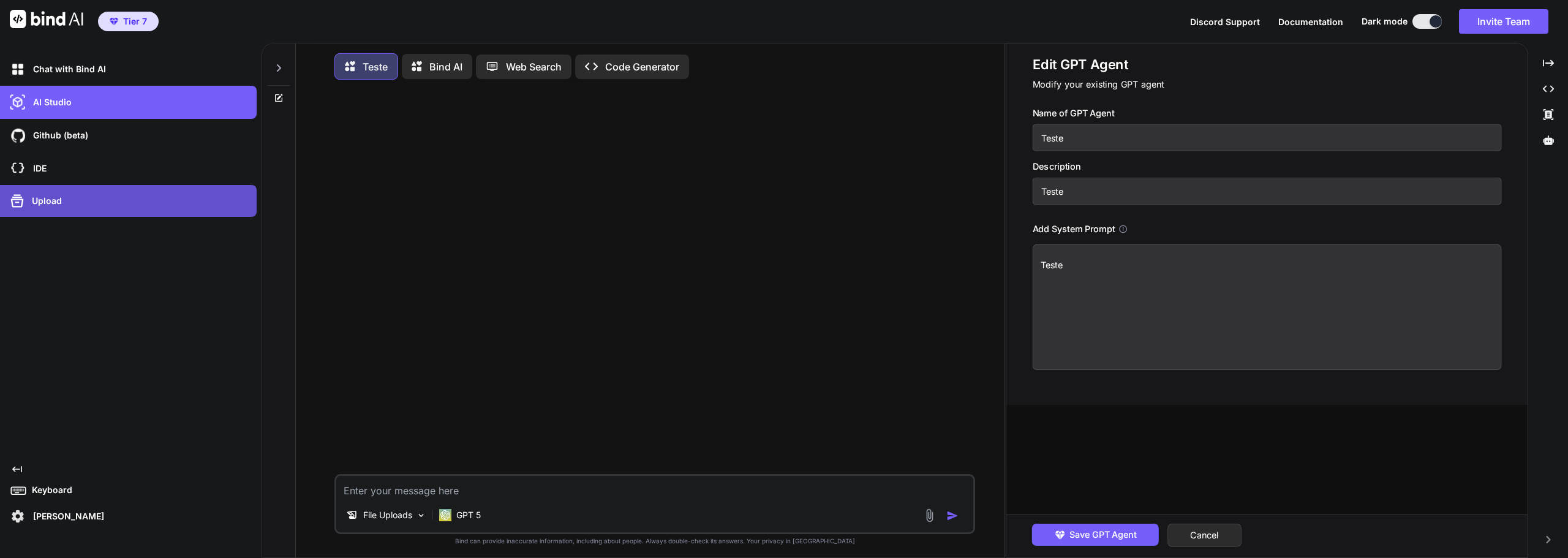
click at [44, 206] on p "Upload" at bounding box center [45, 201] width 35 height 12
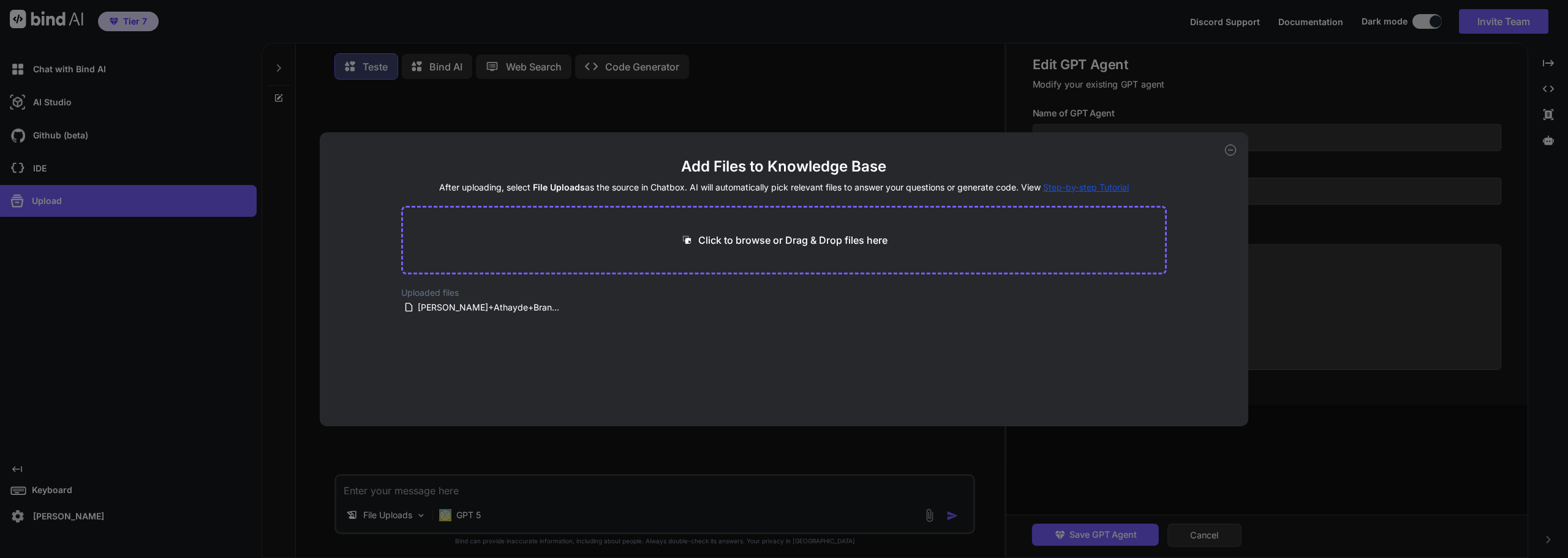
click at [1233, 149] on icon at bounding box center [1230, 150] width 11 height 11
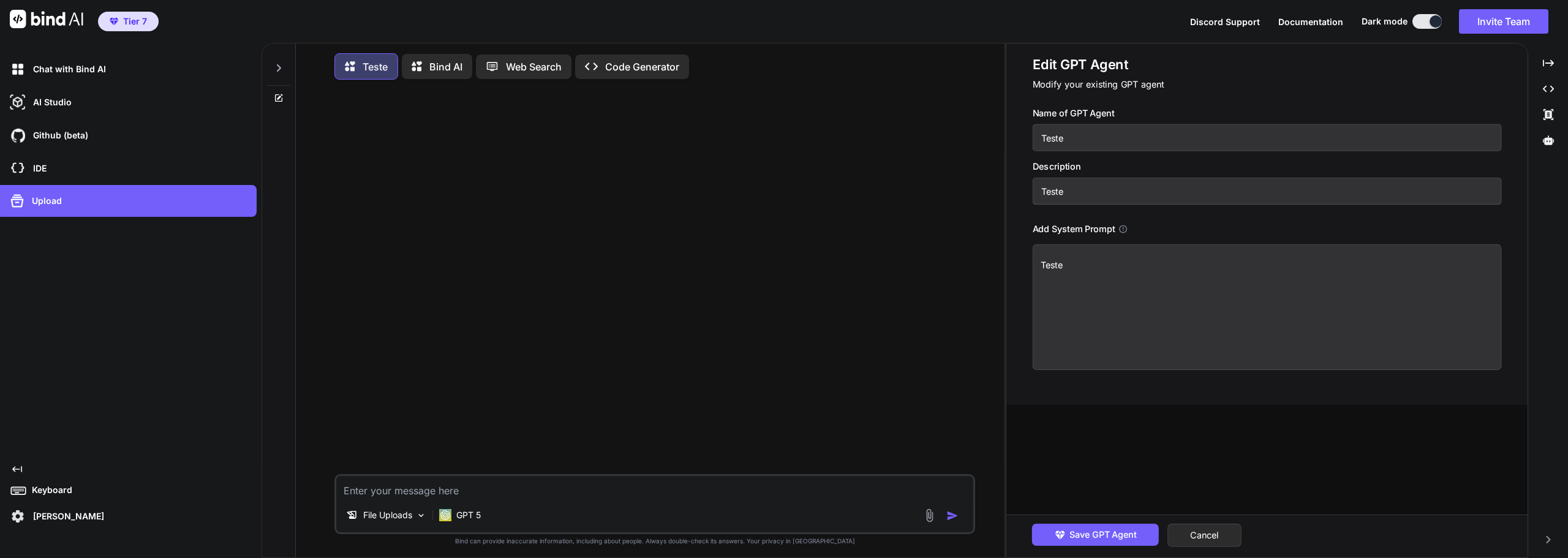
click at [1108, 91] on div "Edit GPT Agent Modify your existing GPT agent Name of GPT Agent Teste Descripti…" at bounding box center [1267, 212] width 469 height 314
click at [1089, 47] on div "Edit GPT Agent Modify your existing GPT agent Name of GPT Agent Teste Descripti…" at bounding box center [1267, 224] width 521 height 361
click at [1094, 70] on h1 "Edit GPT Agent" at bounding box center [1267, 65] width 469 height 18
click at [1123, 235] on div "Add System Prompt" at bounding box center [1267, 229] width 469 height 14
click at [1125, 230] on icon at bounding box center [1123, 228] width 8 height 8
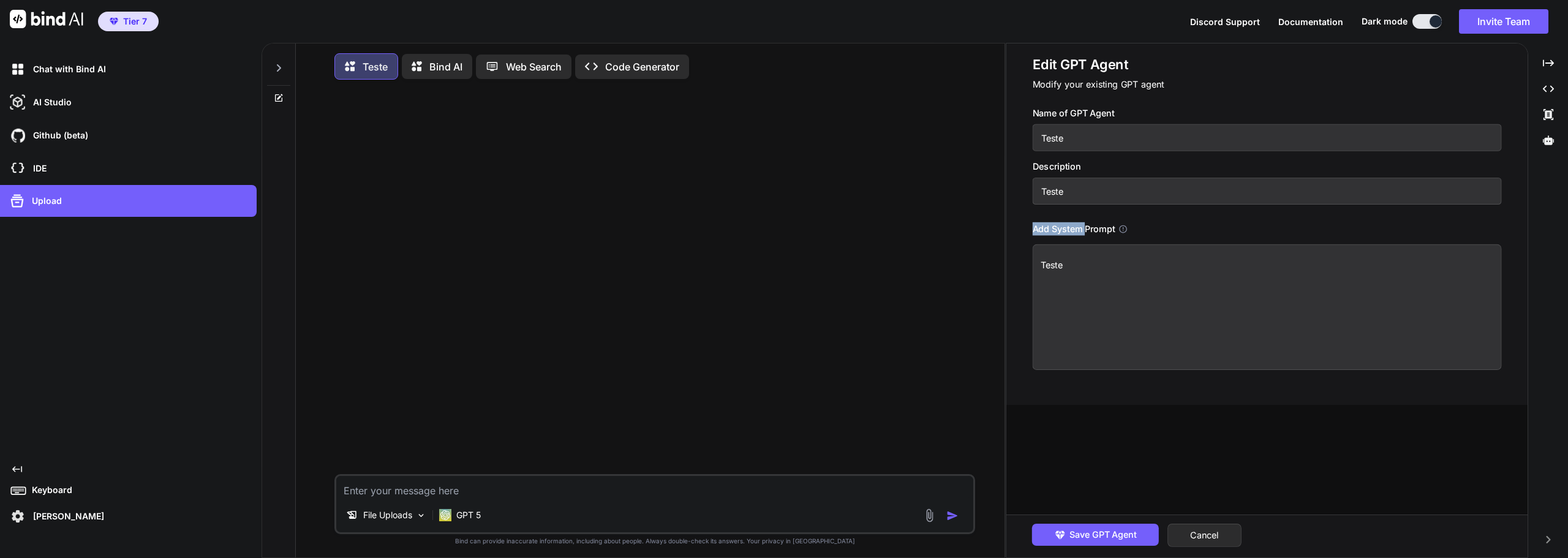
click at [1125, 230] on icon at bounding box center [1123, 228] width 8 height 8
click at [1161, 220] on div "Name of GPT Agent Teste Description Teste Add System Prompt Teste" at bounding box center [1271, 238] width 478 height 263
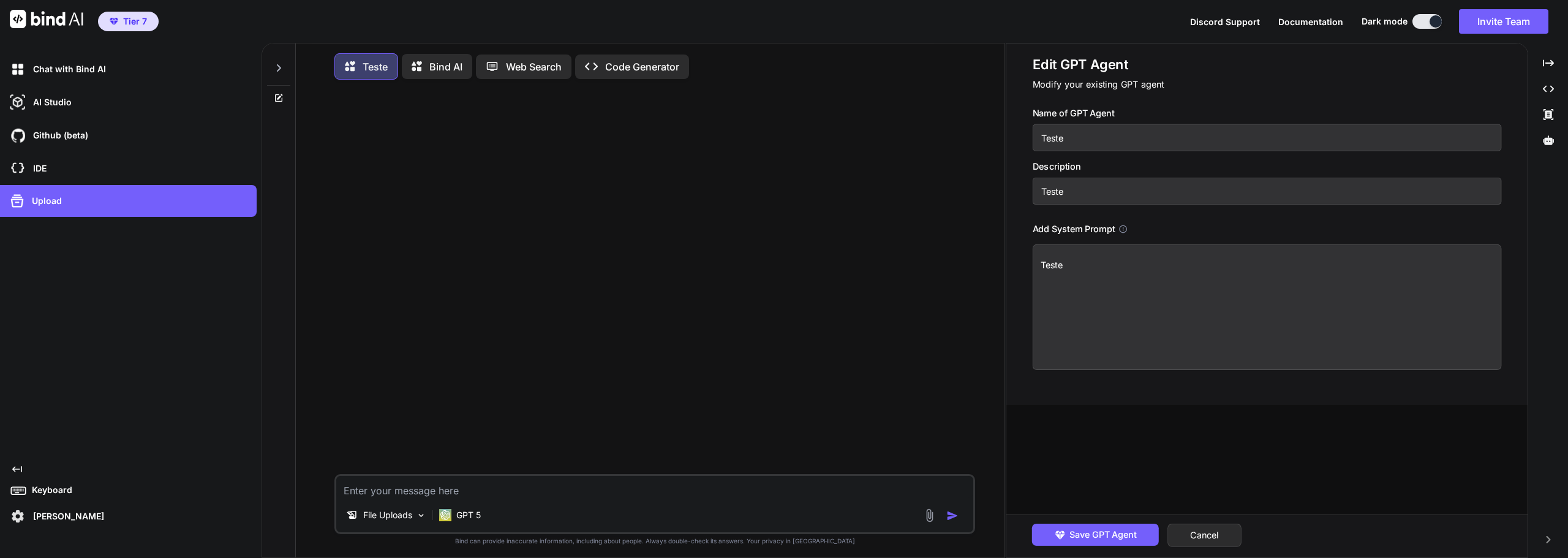
click at [1124, 234] on icon at bounding box center [1123, 228] width 9 height 9
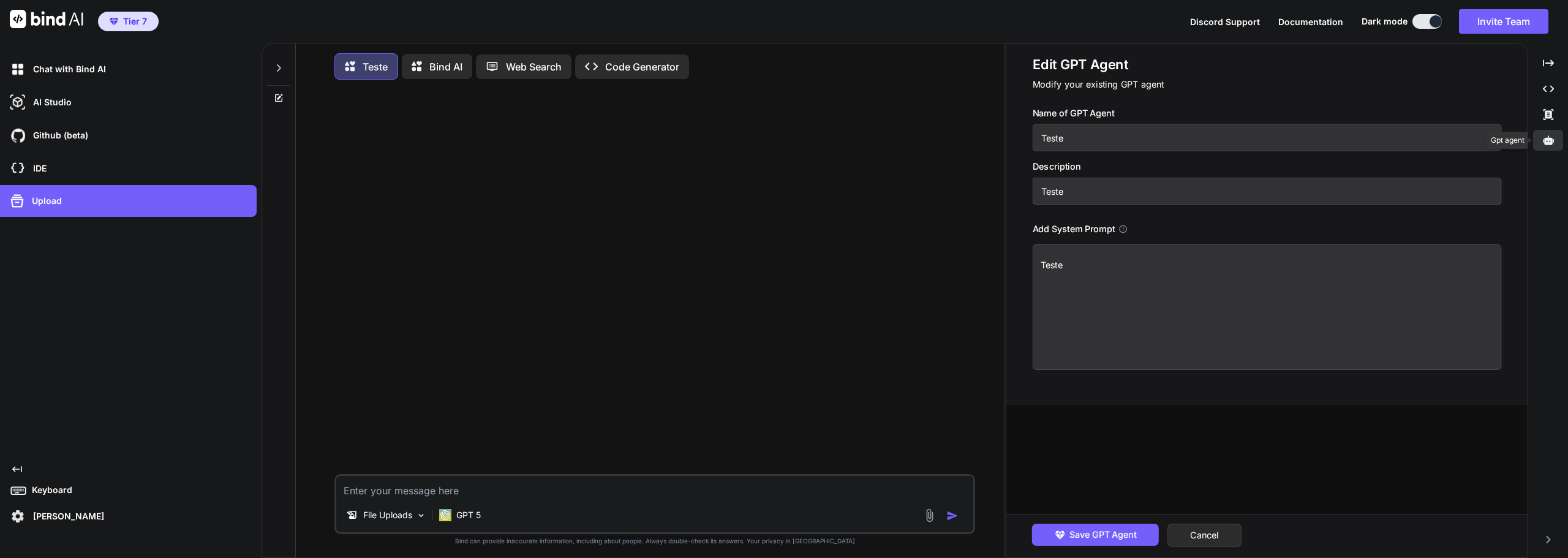
click at [1554, 146] on div at bounding box center [1548, 140] width 30 height 21
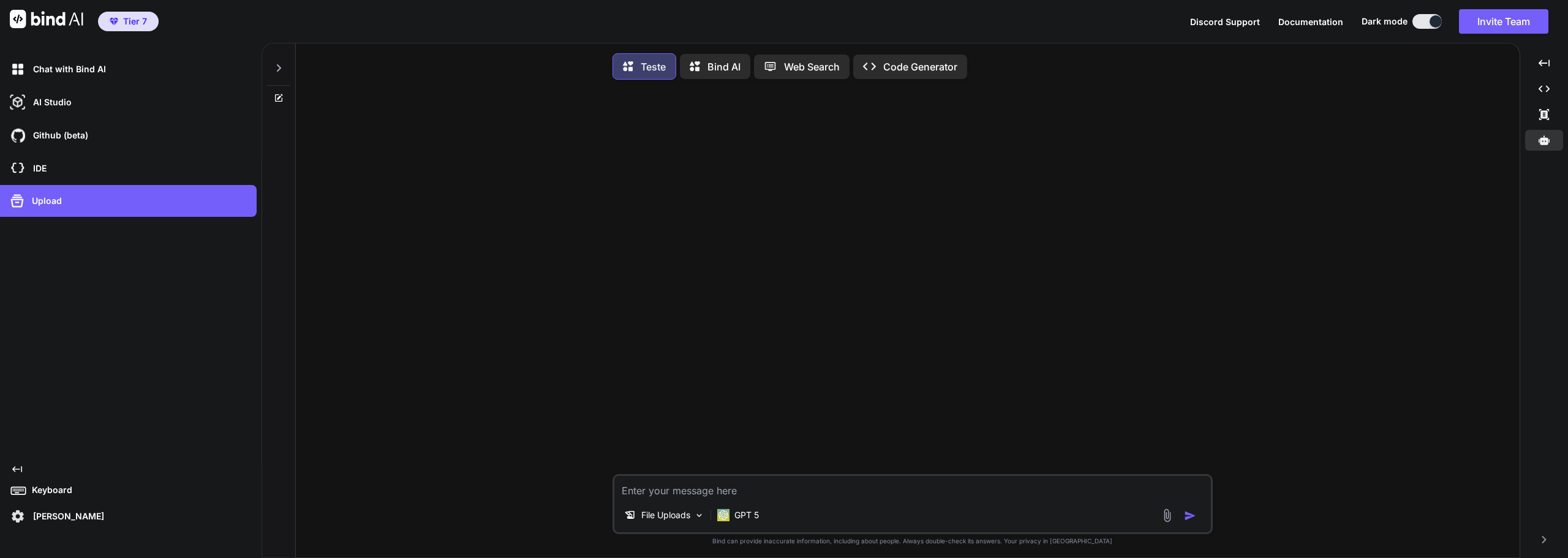
click at [706, 70] on icon at bounding box center [699, 66] width 18 height 15
click at [645, 60] on p "Teste" at bounding box center [652, 66] width 25 height 15
click at [645, 60] on p "Teste" at bounding box center [653, 66] width 25 height 15
click at [1531, 141] on div at bounding box center [1543, 140] width 38 height 21
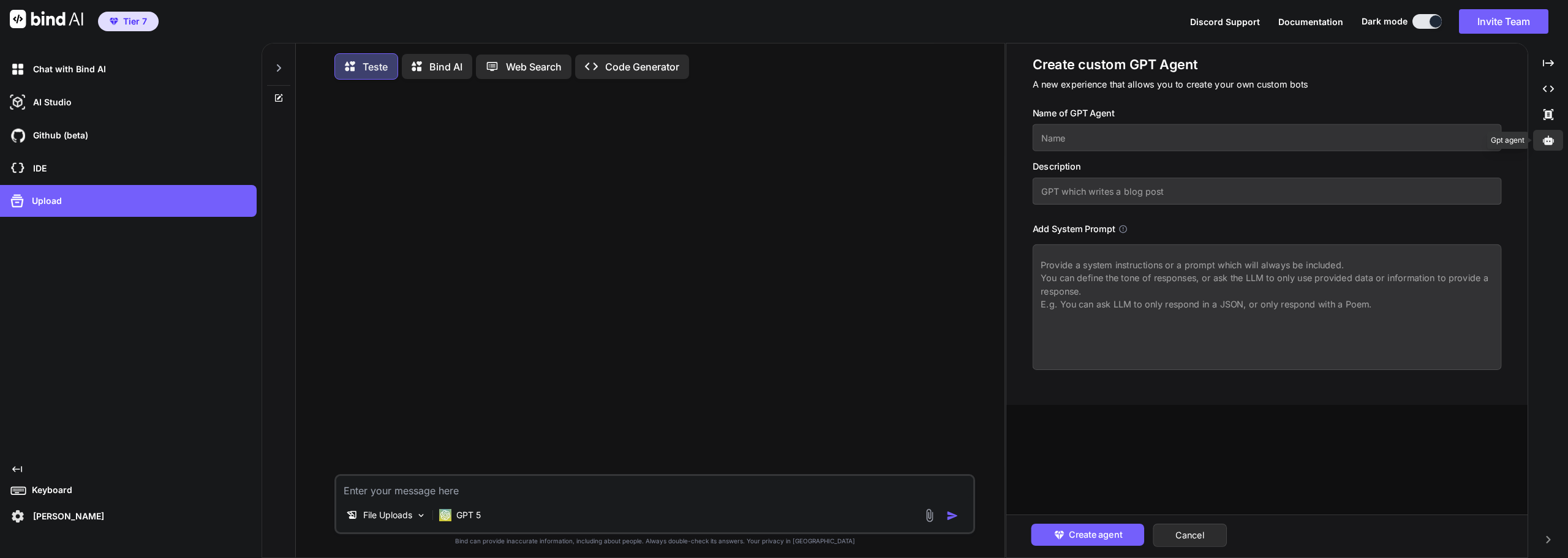
click at [1548, 134] on div at bounding box center [1548, 140] width 30 height 21
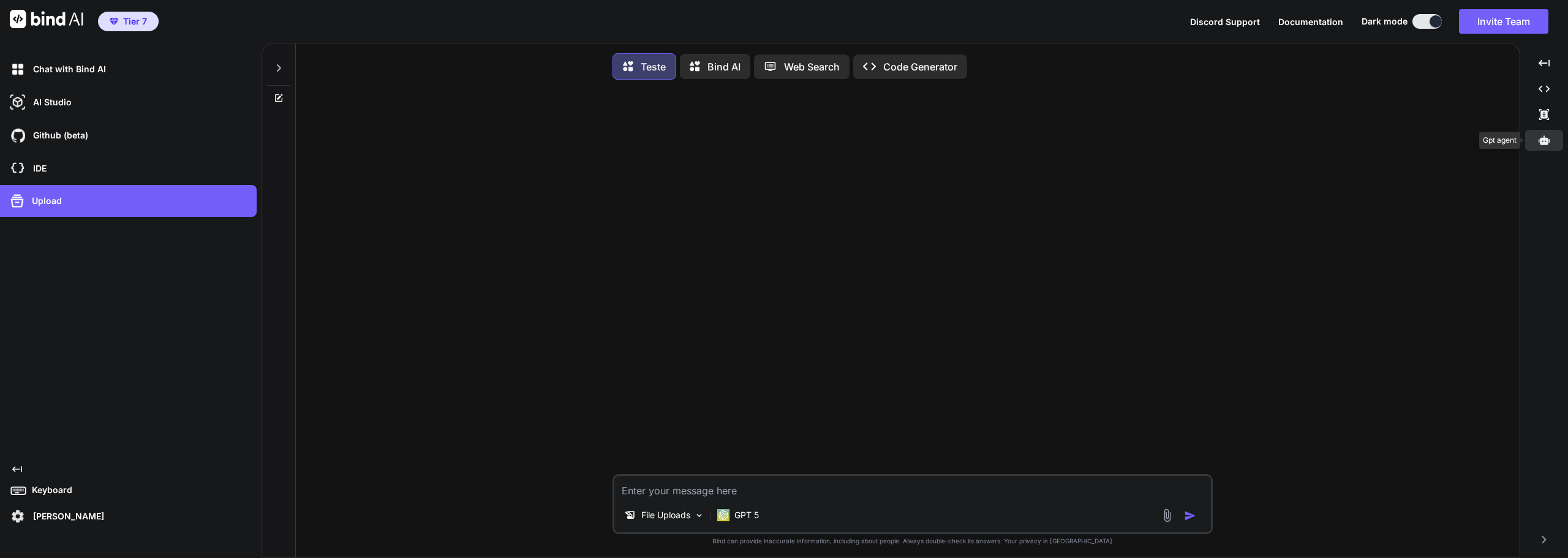
click at [1548, 134] on div at bounding box center [1543, 140] width 38 height 21
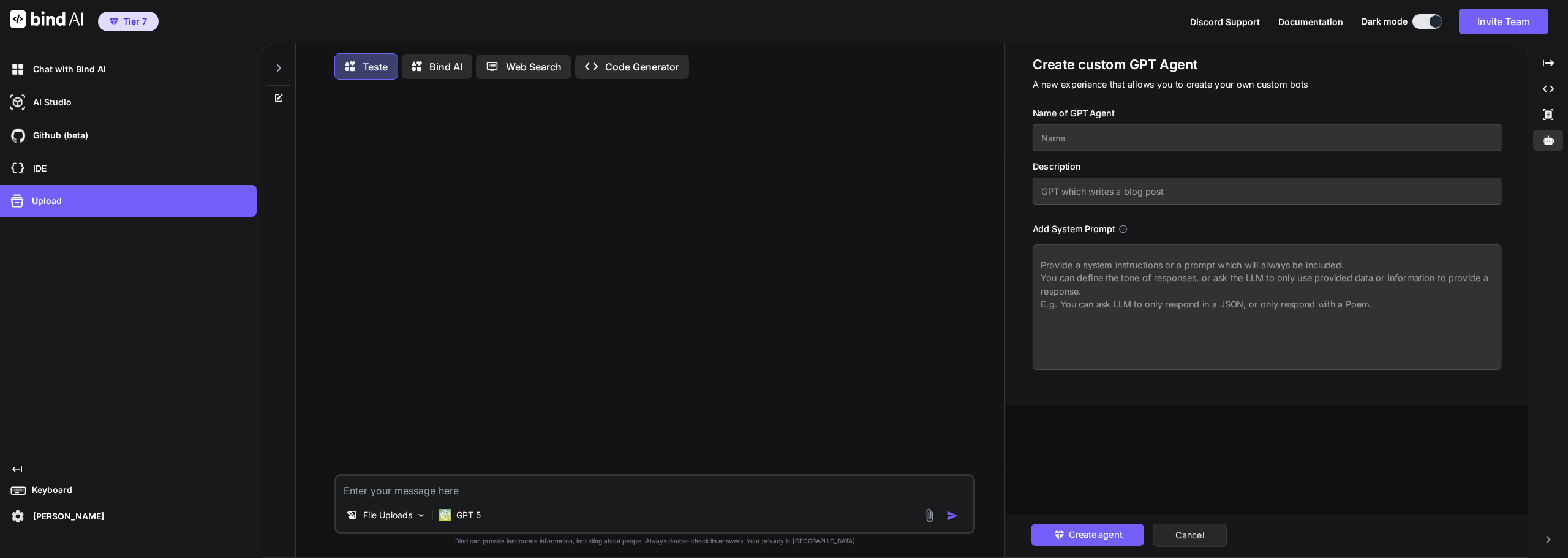
click at [1197, 527] on button "Cancel" at bounding box center [1190, 535] width 74 height 23
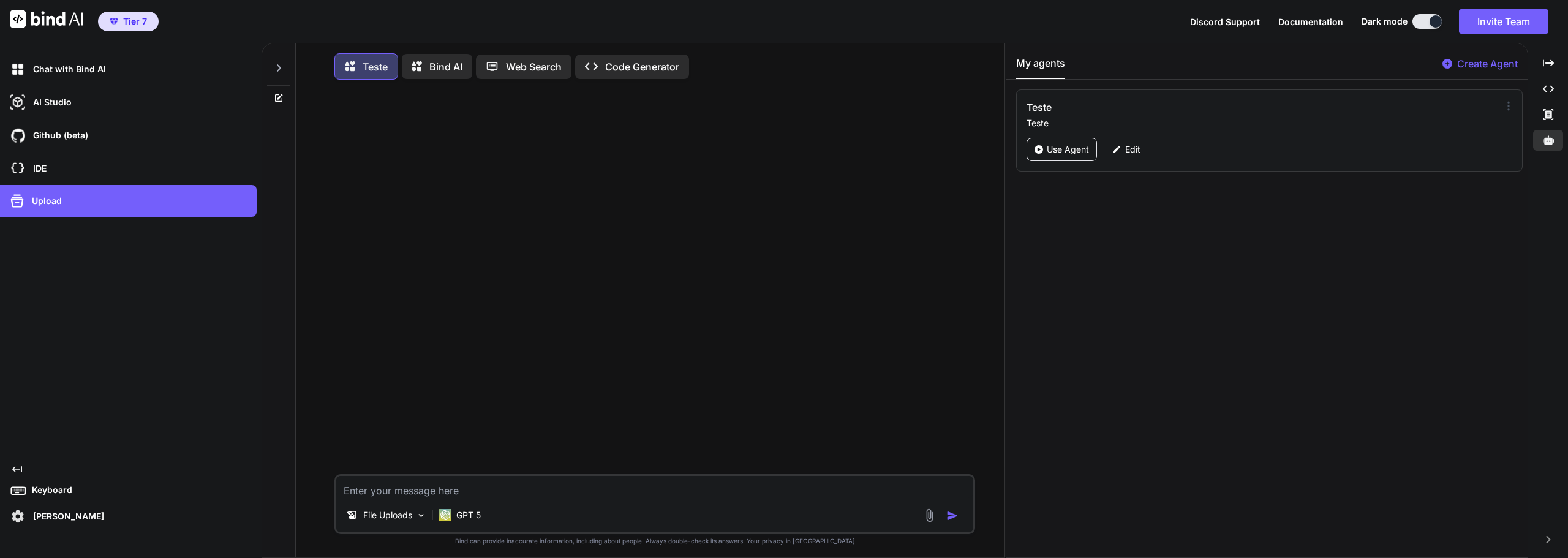
click at [1507, 106] on icon at bounding box center [1508, 106] width 12 height 12
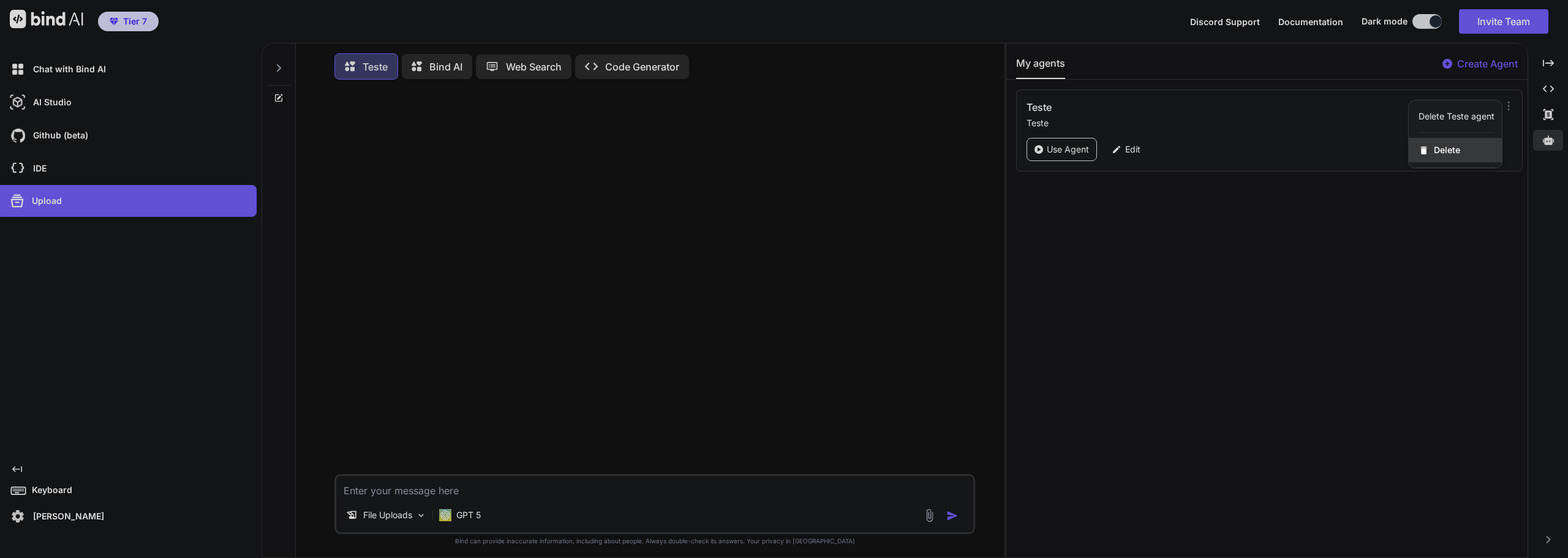
click at [1470, 148] on div "Delete" at bounding box center [1455, 150] width 93 height 25
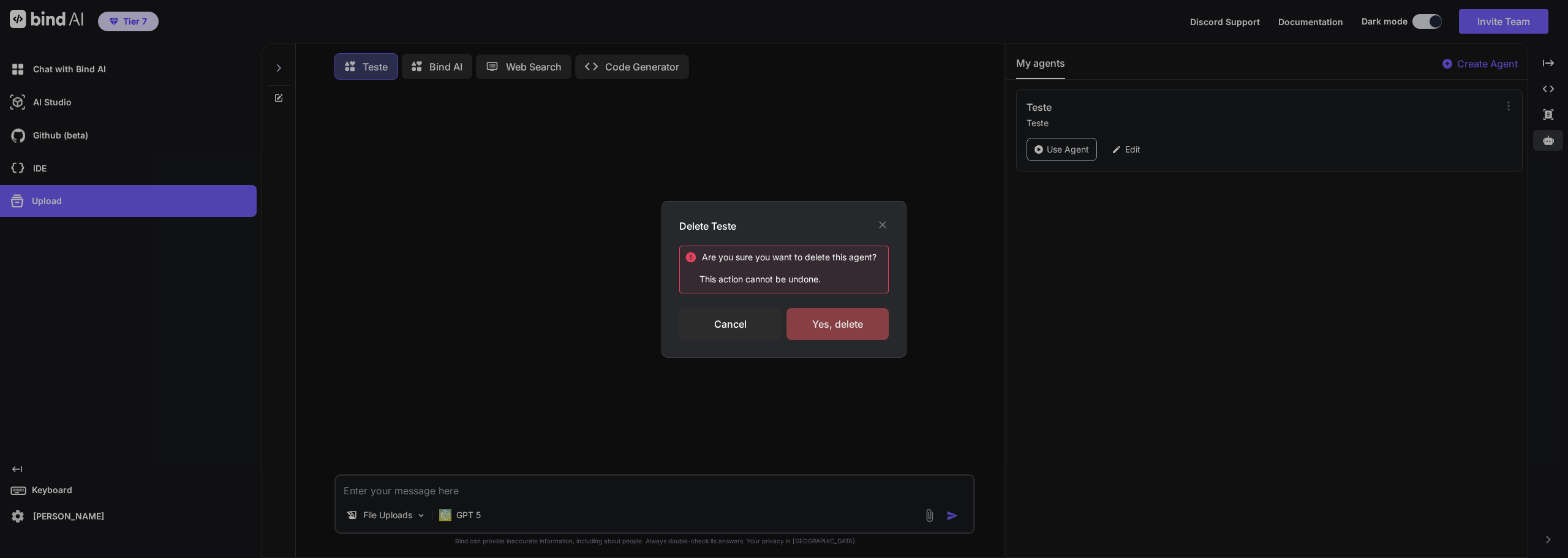
click at [857, 322] on div "Yes, delete" at bounding box center [838, 323] width 102 height 32
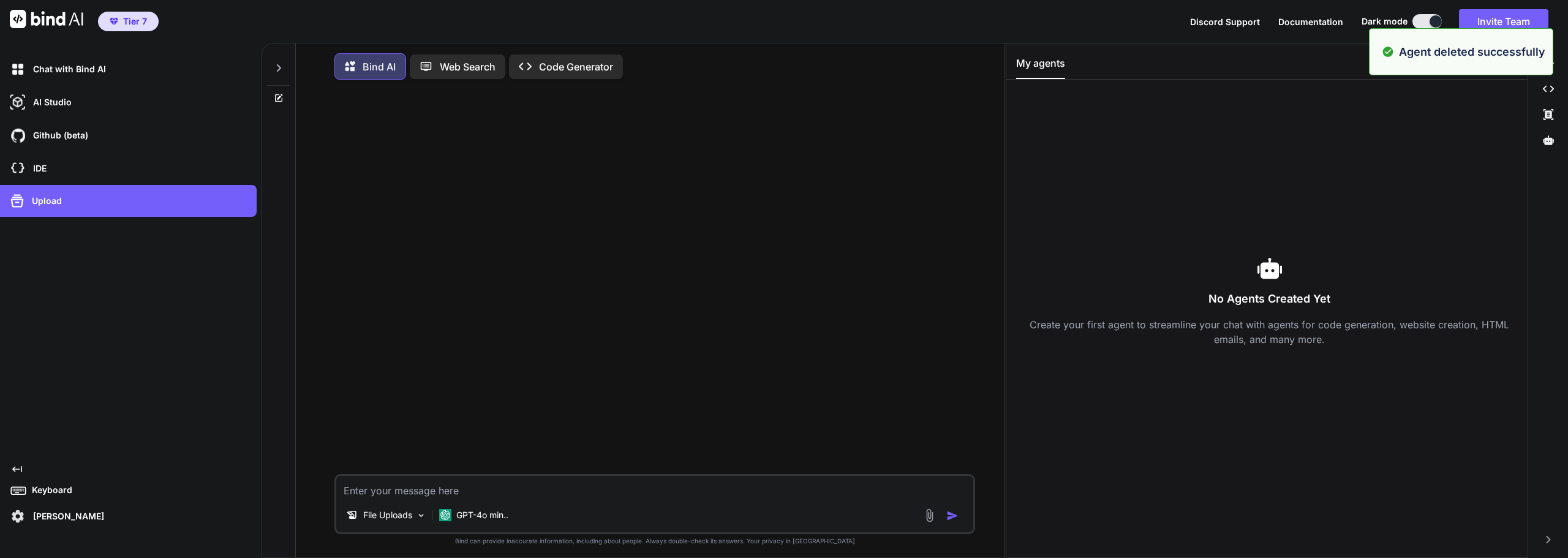
click at [474, 76] on div "Web Search" at bounding box center [457, 66] width 95 height 25
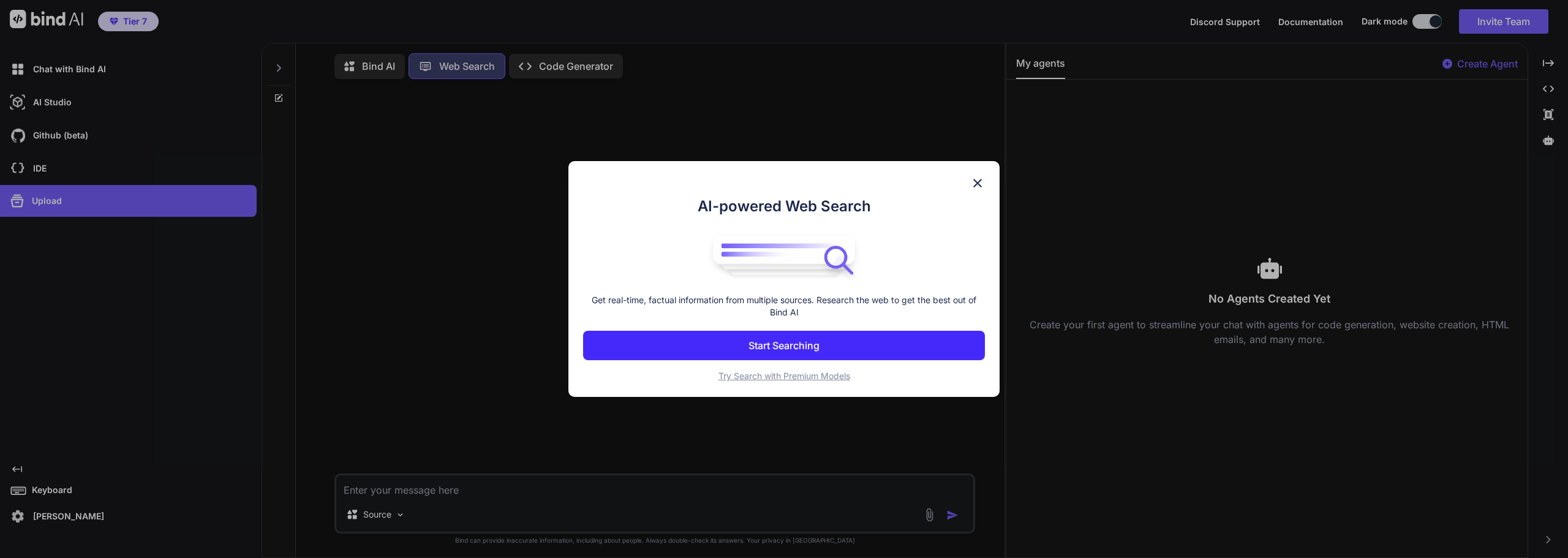
scroll to position [6, 0]
click at [469, 65] on div "AI-powered Web Search Get real-time, factual information from multiple sources.…" at bounding box center [784, 279] width 1568 height 558
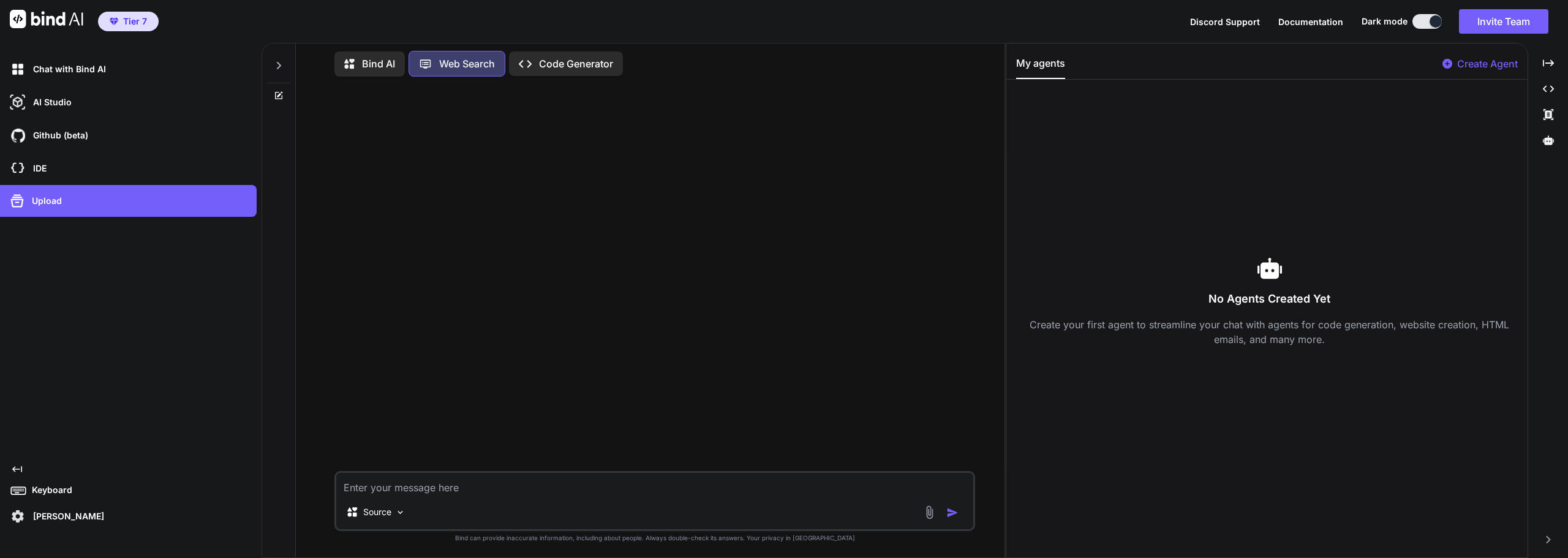
click at [469, 65] on p "Web Search" at bounding box center [467, 63] width 55 height 15
click at [396, 519] on div "Source" at bounding box center [376, 512] width 69 height 25
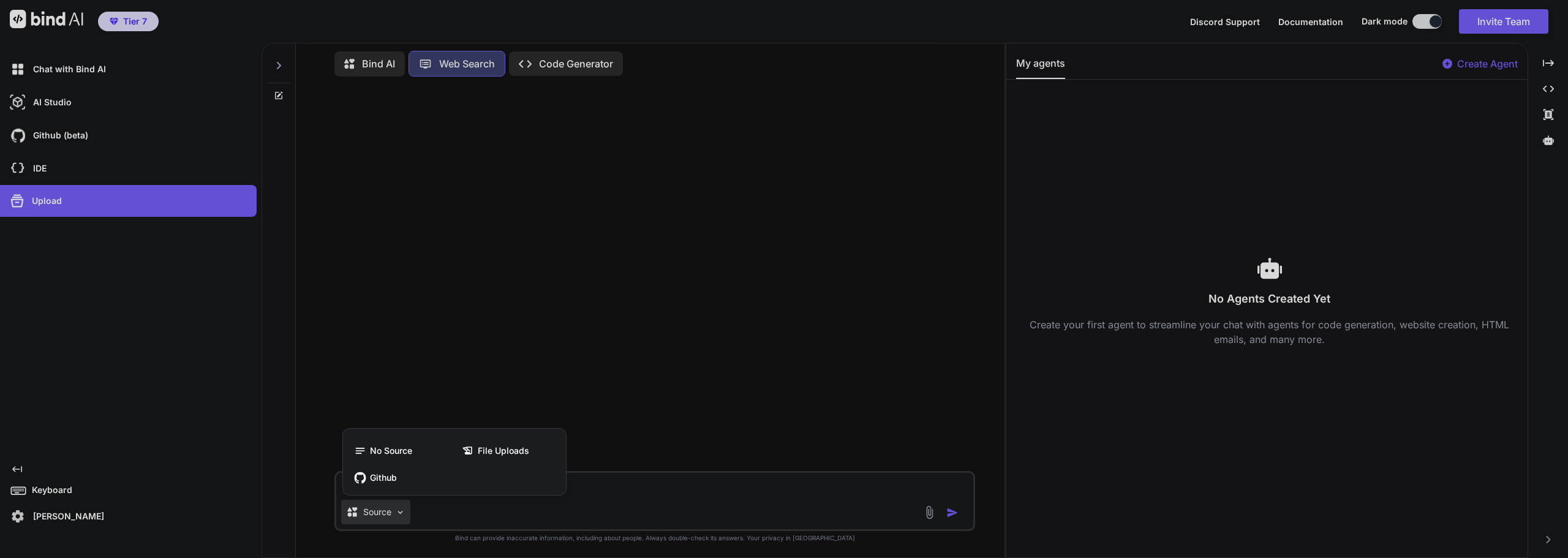
click at [396, 519] on div at bounding box center [784, 279] width 1568 height 558
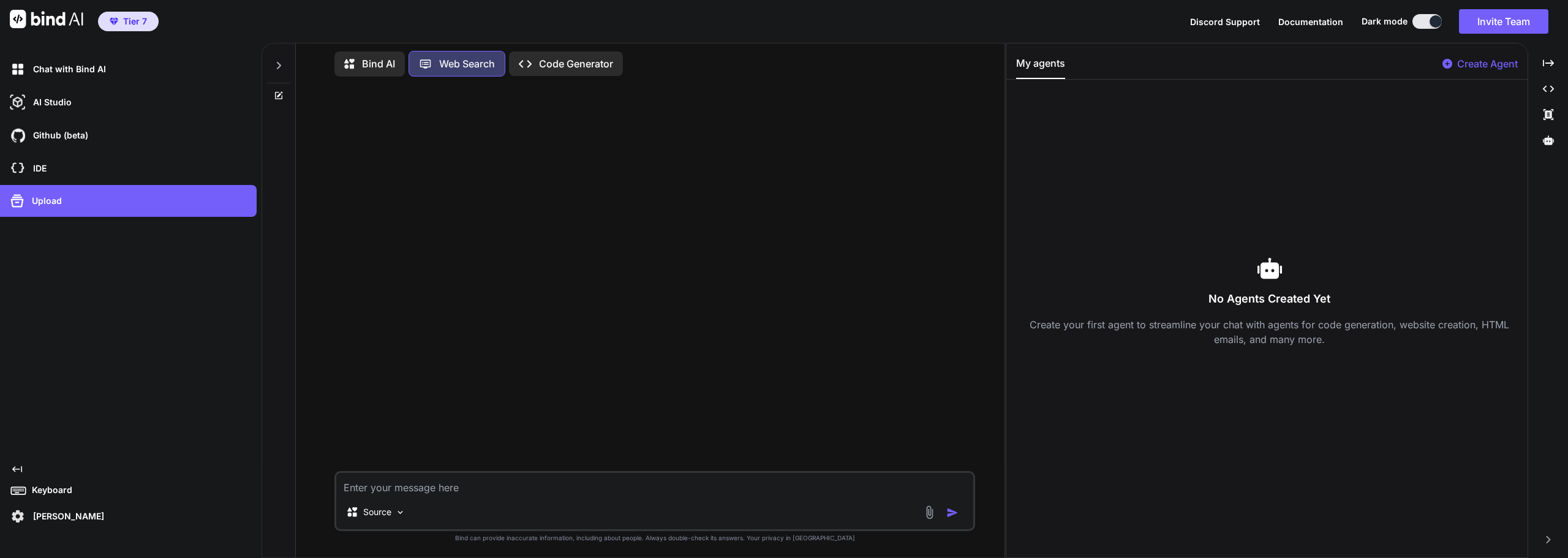
click at [556, 70] on div "Created with Pixso. Code Generator" at bounding box center [566, 64] width 114 height 25
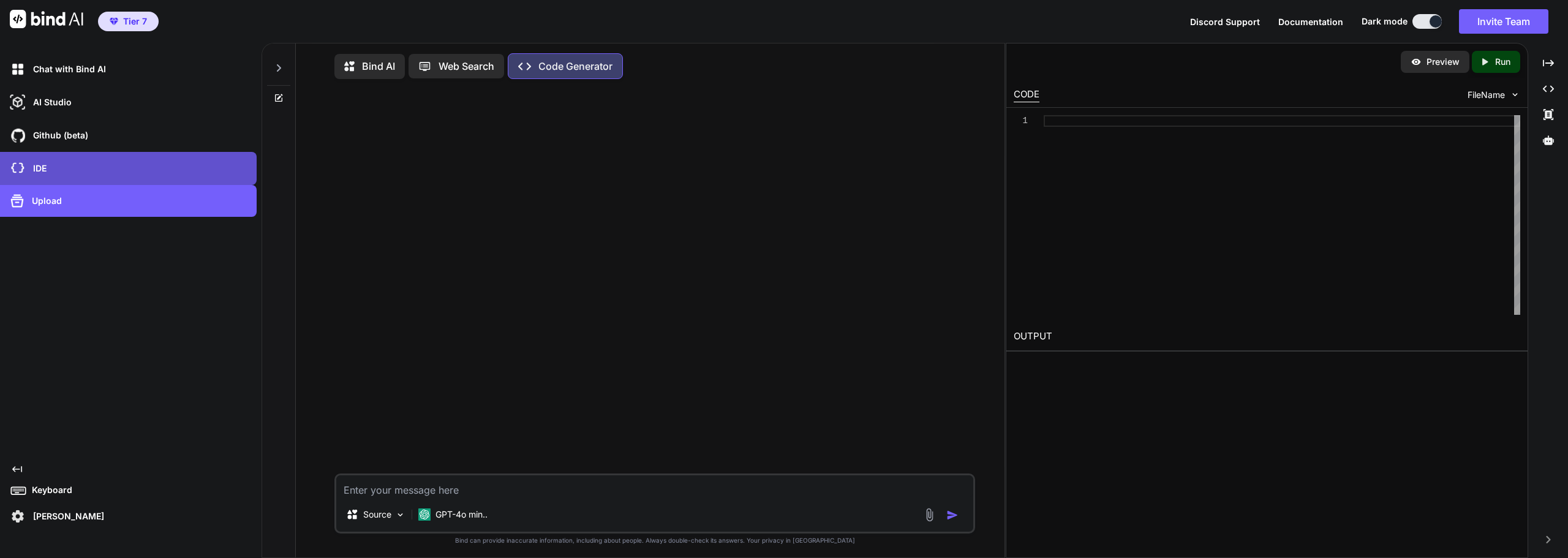
click at [47, 178] on div "IDE" at bounding box center [132, 168] width 249 height 21
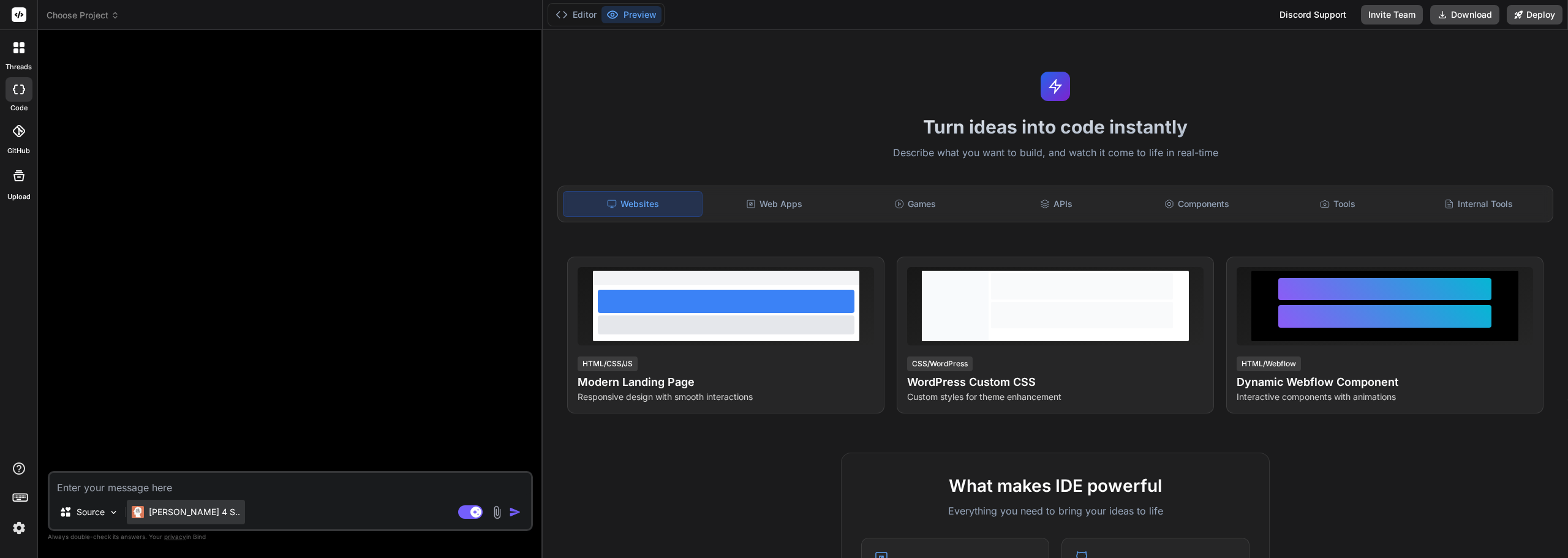
click at [156, 523] on div "Claude 4 S.." at bounding box center [185, 512] width 118 height 25
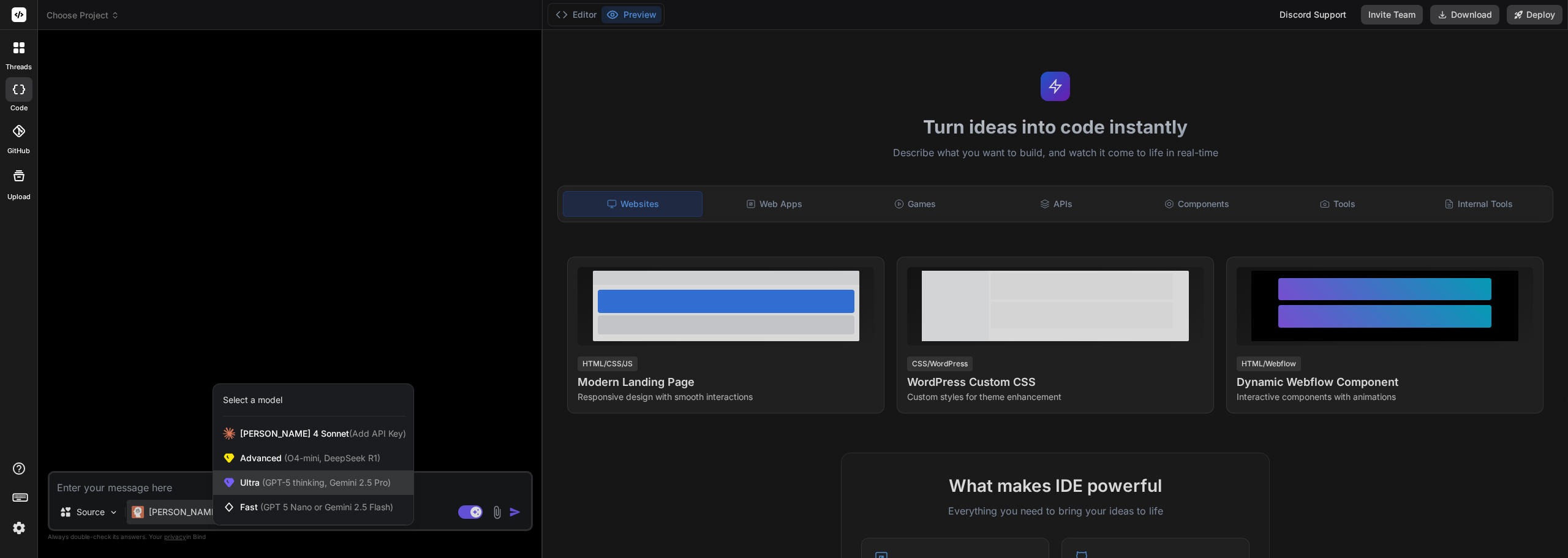
click at [295, 492] on div "Ultra (GPT-5 thinking, Gemini 2.5 Pro)" at bounding box center [313, 483] width 200 height 25
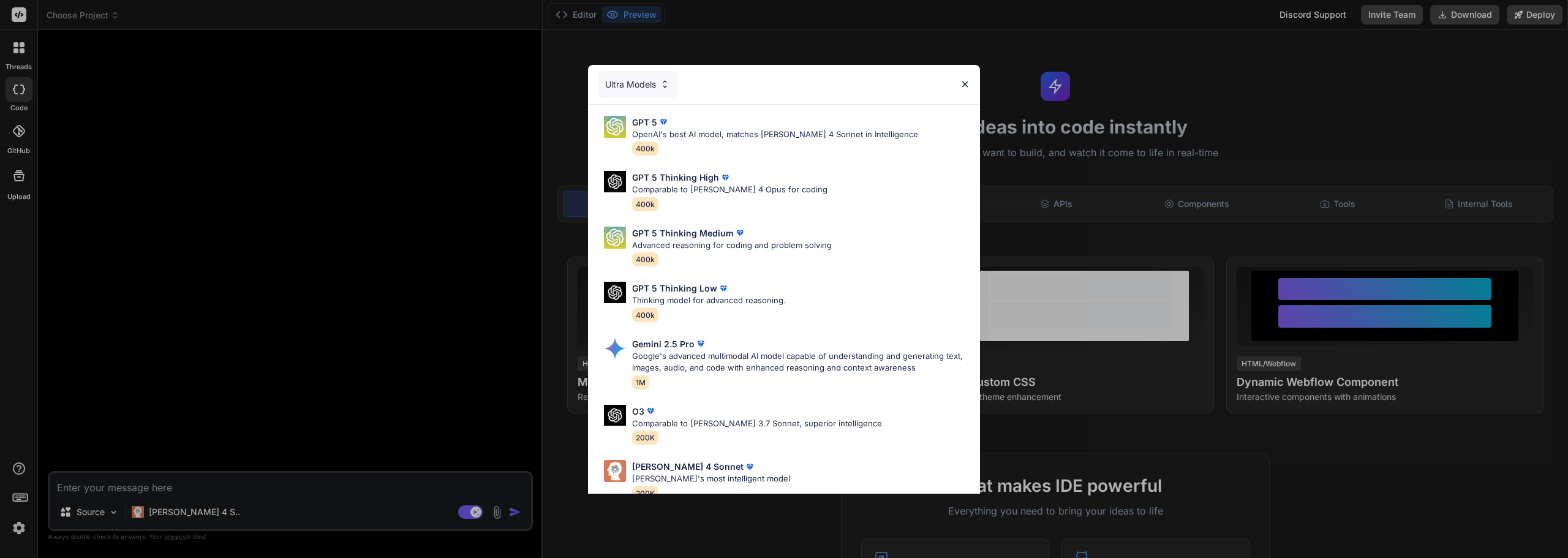
click at [645, 86] on div "Ultra Models" at bounding box center [637, 85] width 79 height 27
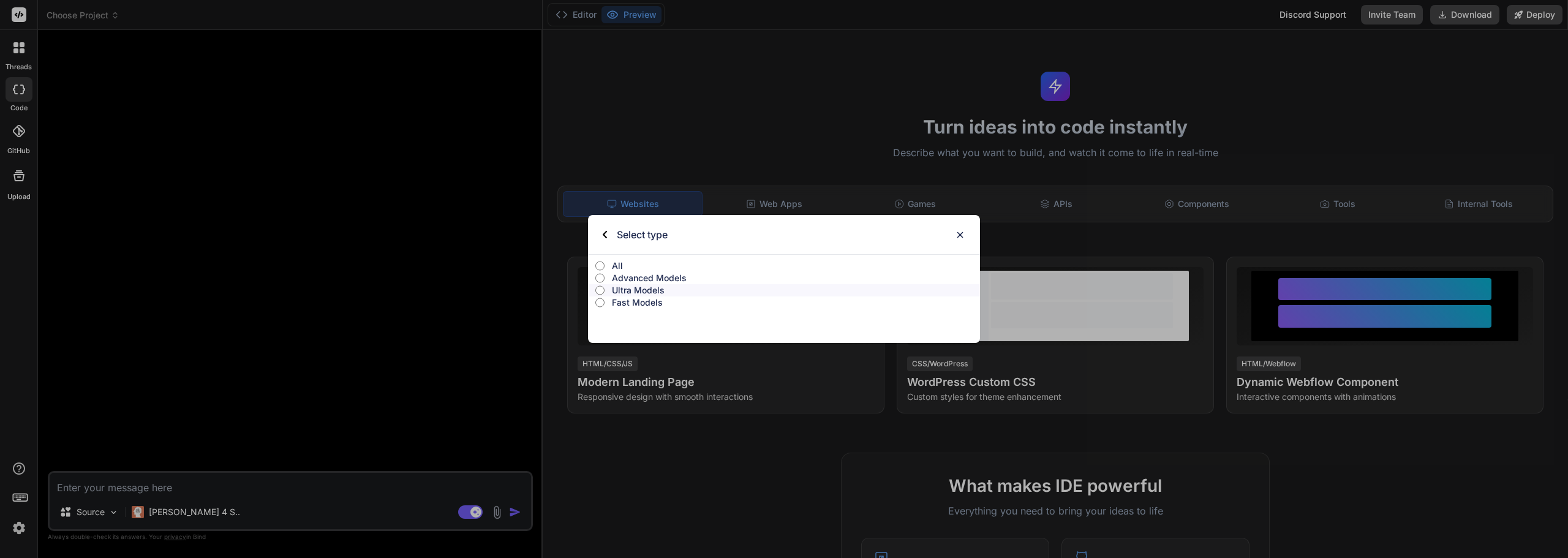
click at [606, 276] on label "Advanced Models" at bounding box center [783, 277] width 392 height 12
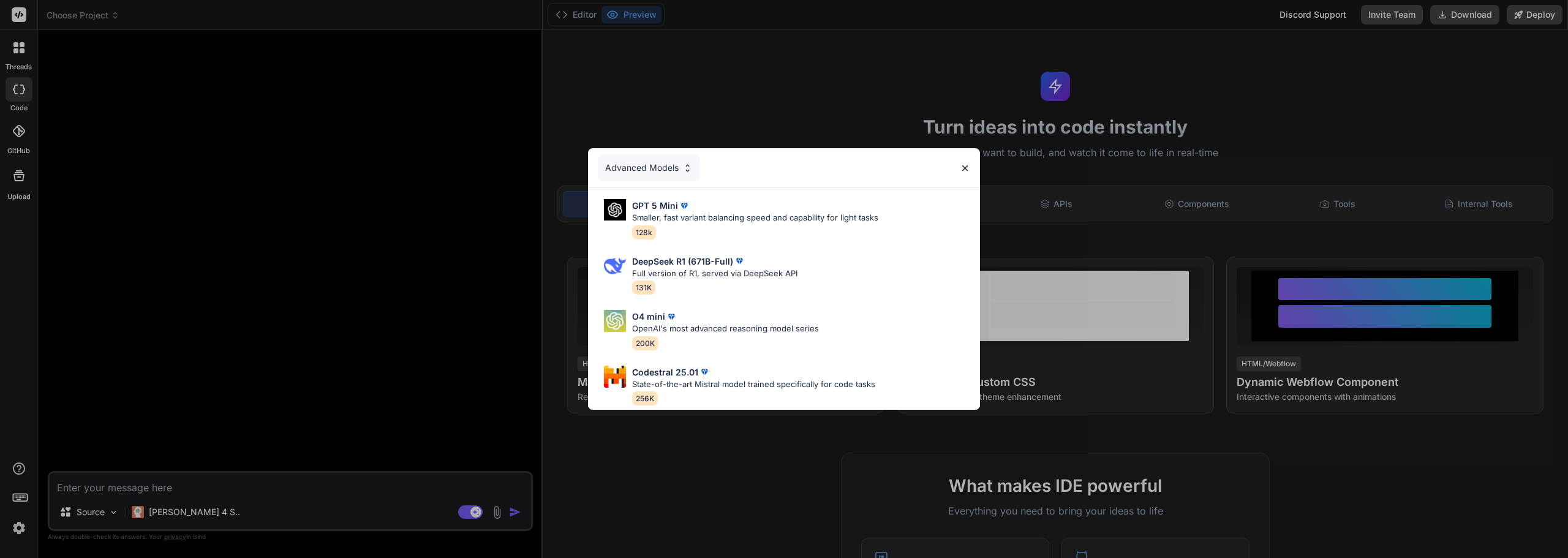
click at [646, 171] on div "Advanced Models" at bounding box center [648, 168] width 102 height 27
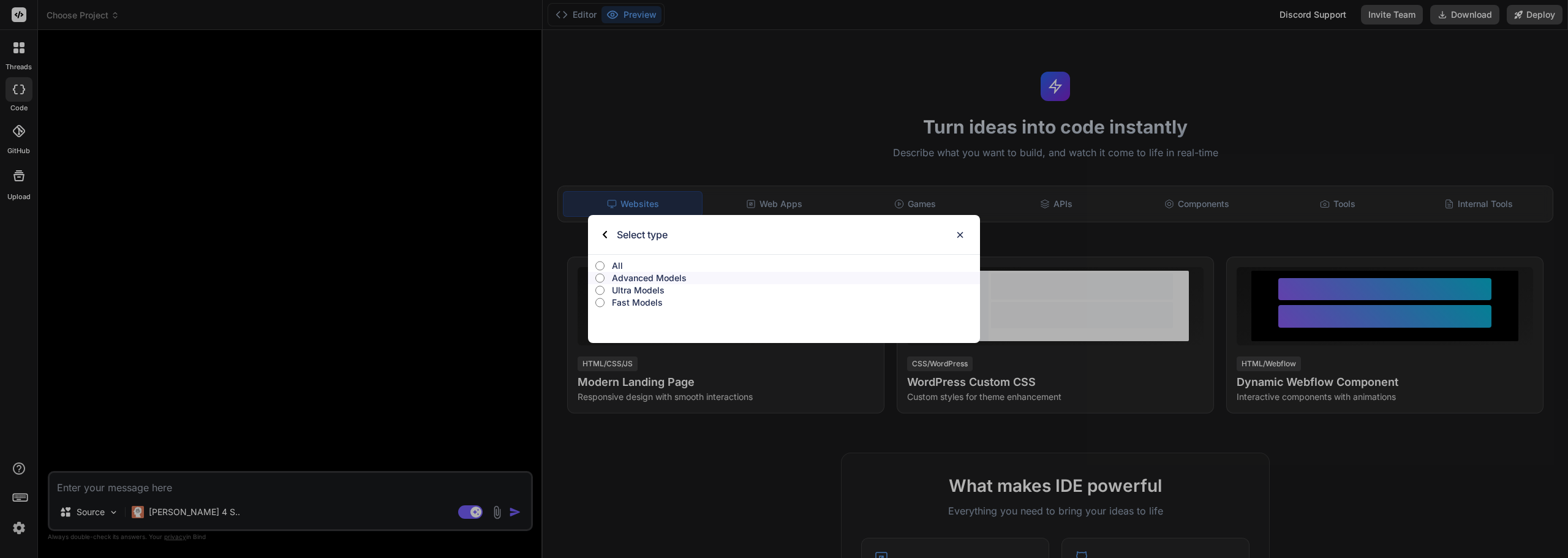
click at [598, 262] on input "All" at bounding box center [600, 265] width 9 height 10
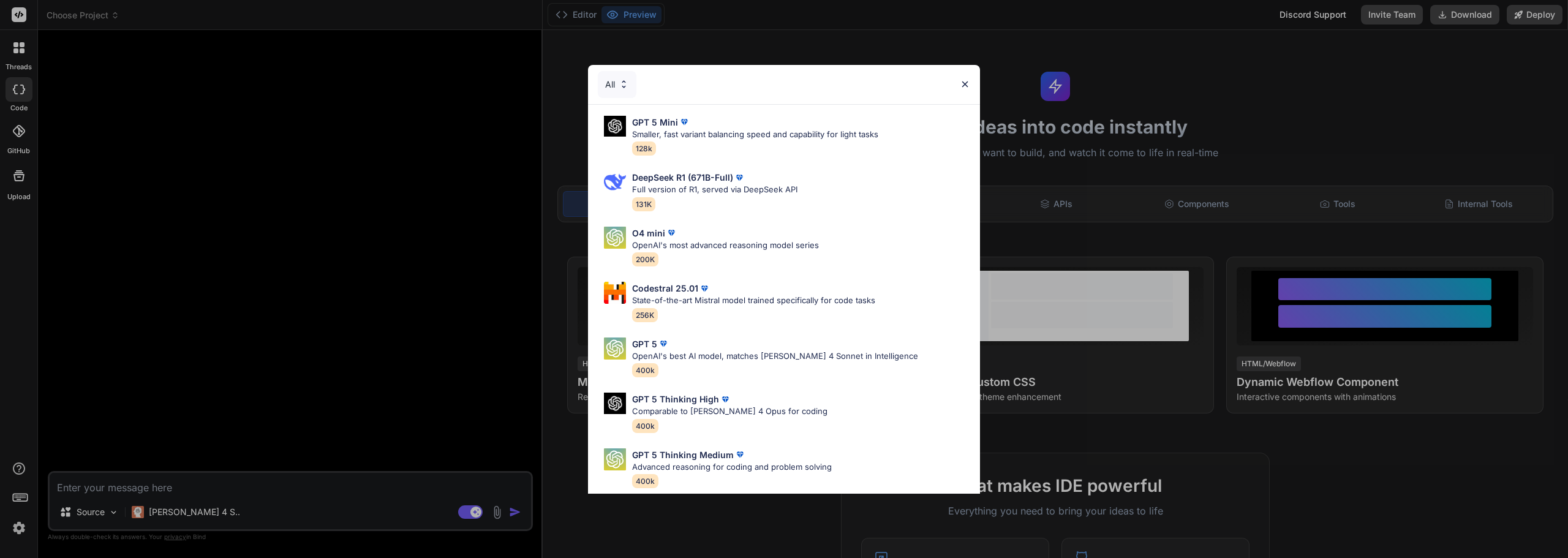
click at [1149, 55] on div "All GPT 5 Mini Smaller, fast variant balancing speed and capability for light t…" at bounding box center [784, 279] width 1568 height 558
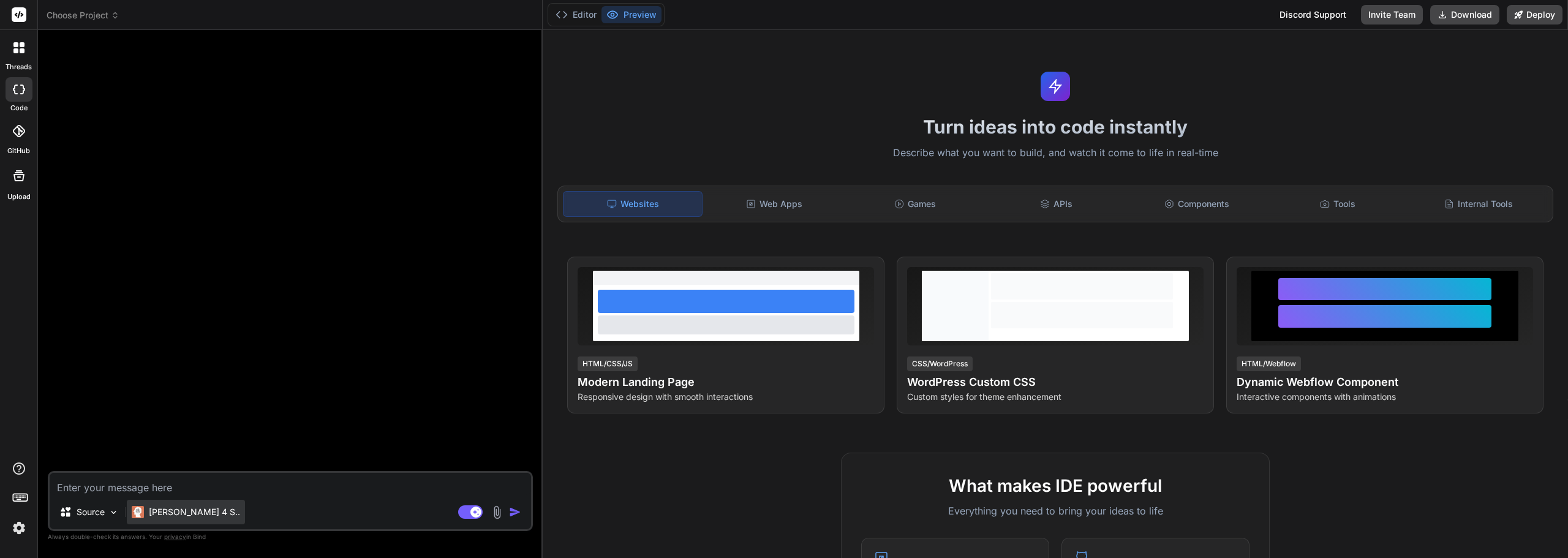
click at [143, 515] on img at bounding box center [137, 512] width 12 height 12
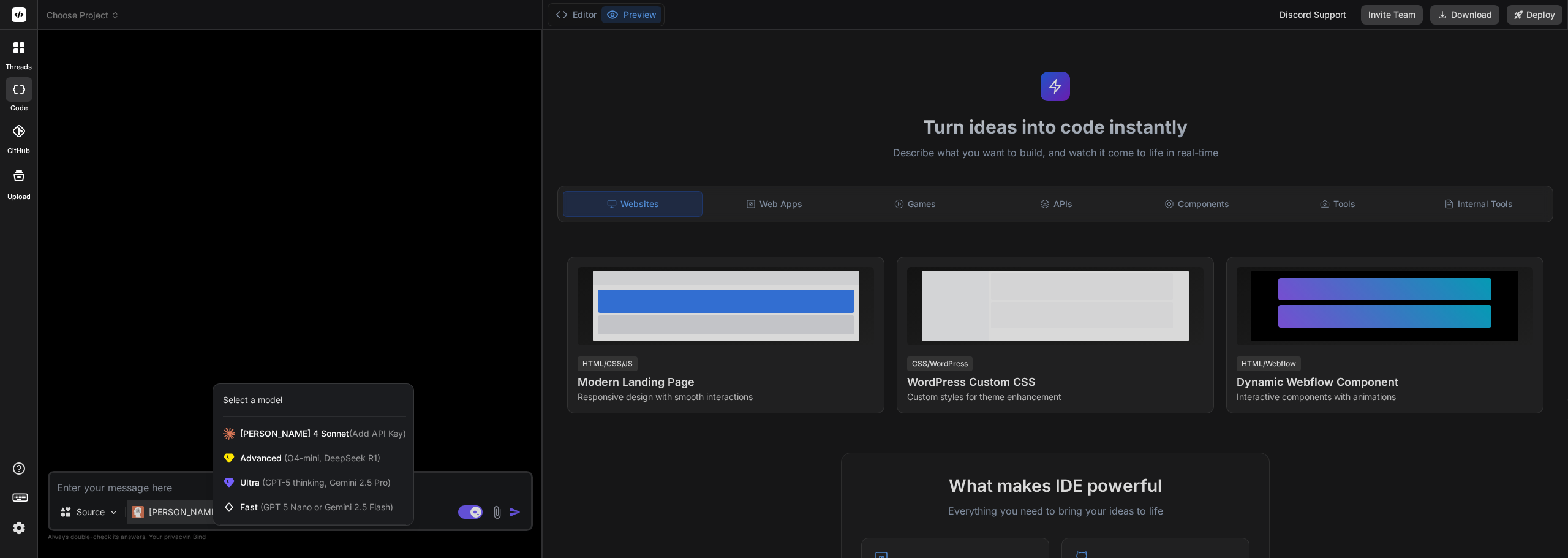
click at [143, 515] on div at bounding box center [784, 279] width 1568 height 558
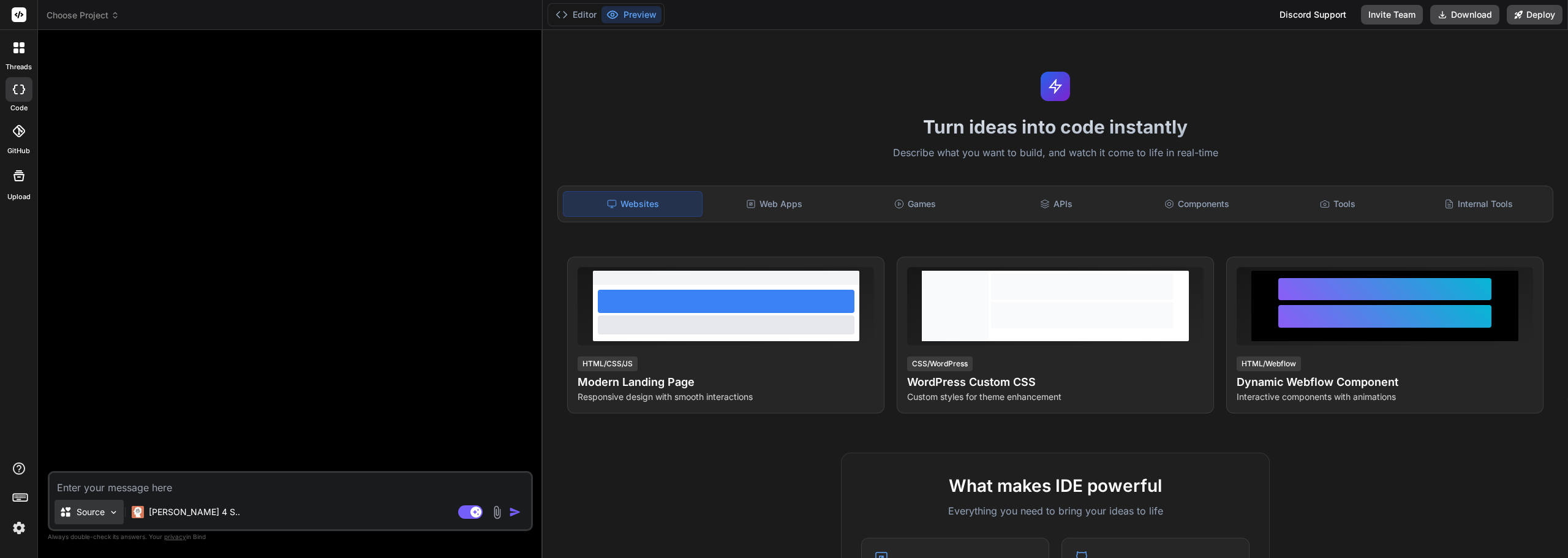
click at [102, 515] on p "Source" at bounding box center [91, 512] width 28 height 12
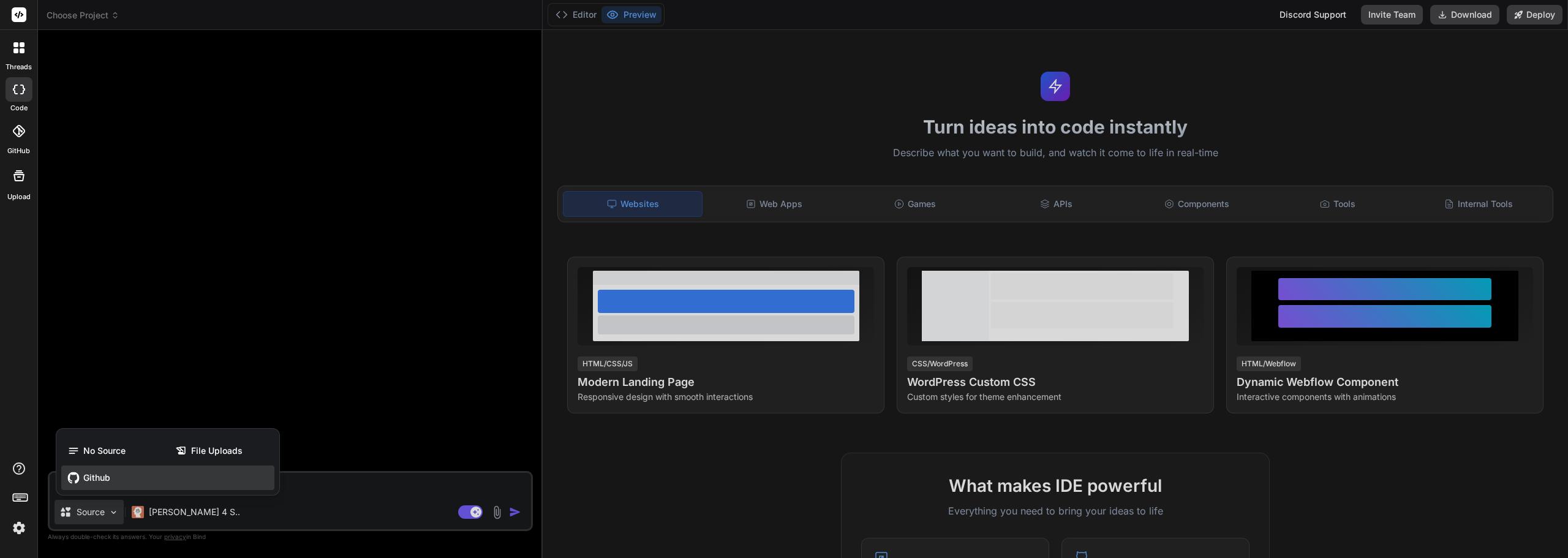
click at [105, 474] on span "Github" at bounding box center [97, 477] width 27 height 12
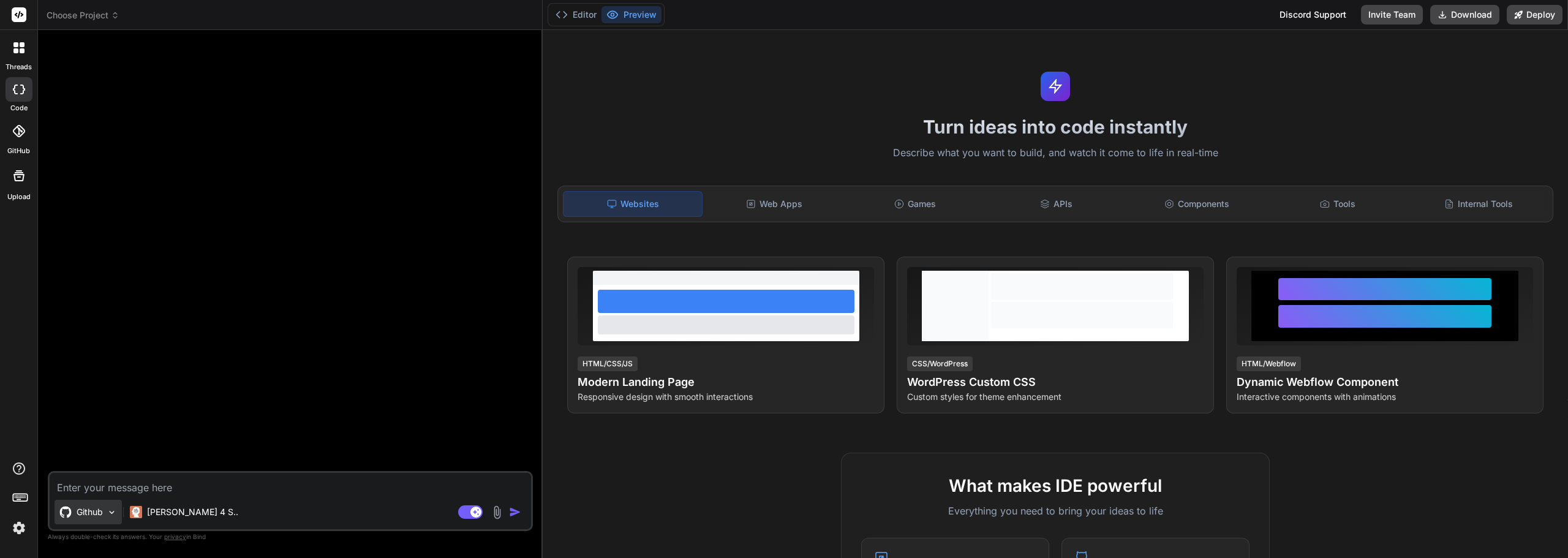
click at [99, 506] on p "Github" at bounding box center [90, 512] width 26 height 12
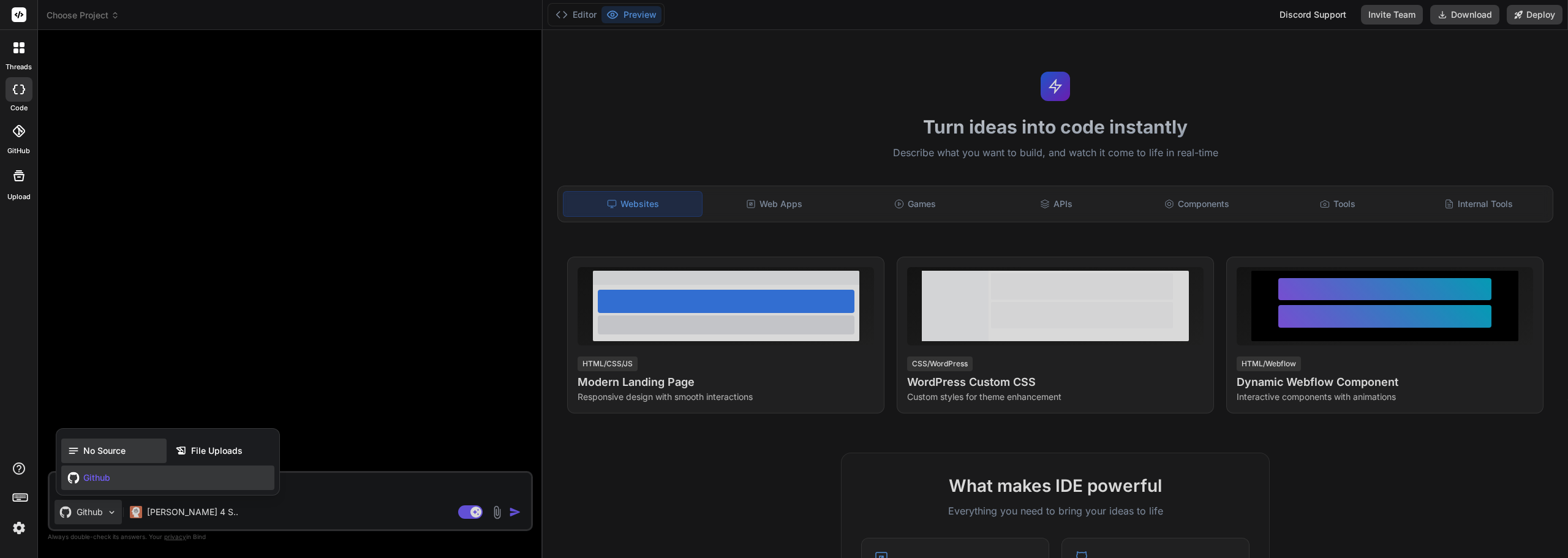
click at [105, 450] on span "No Source" at bounding box center [104, 450] width 42 height 12
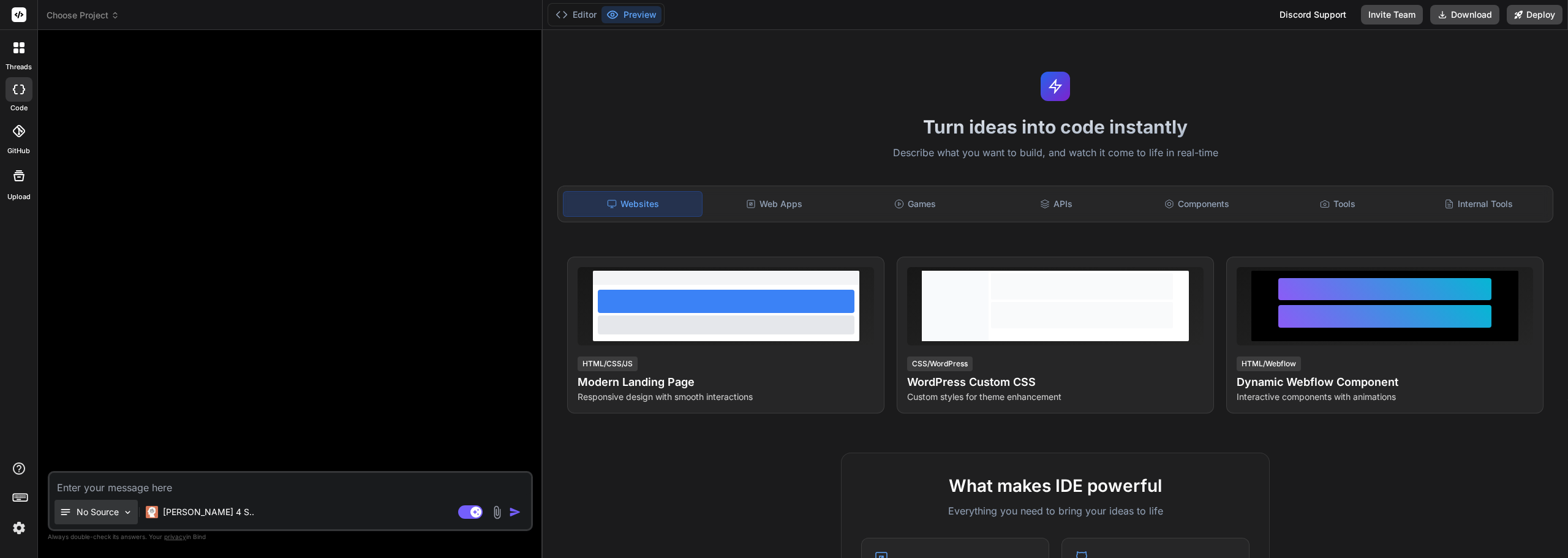
click at [104, 505] on div "No Source" at bounding box center [95, 512] width 83 height 25
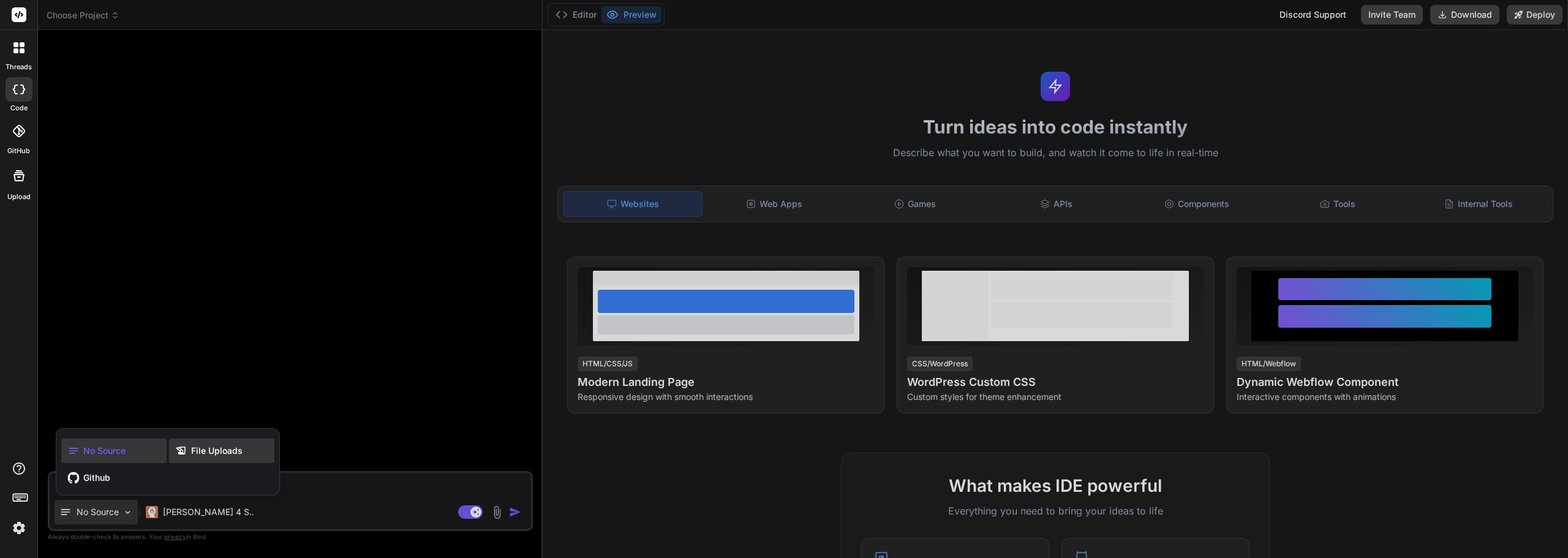
click at [179, 460] on div "File Uploads" at bounding box center [221, 451] width 105 height 25
type textarea "x"
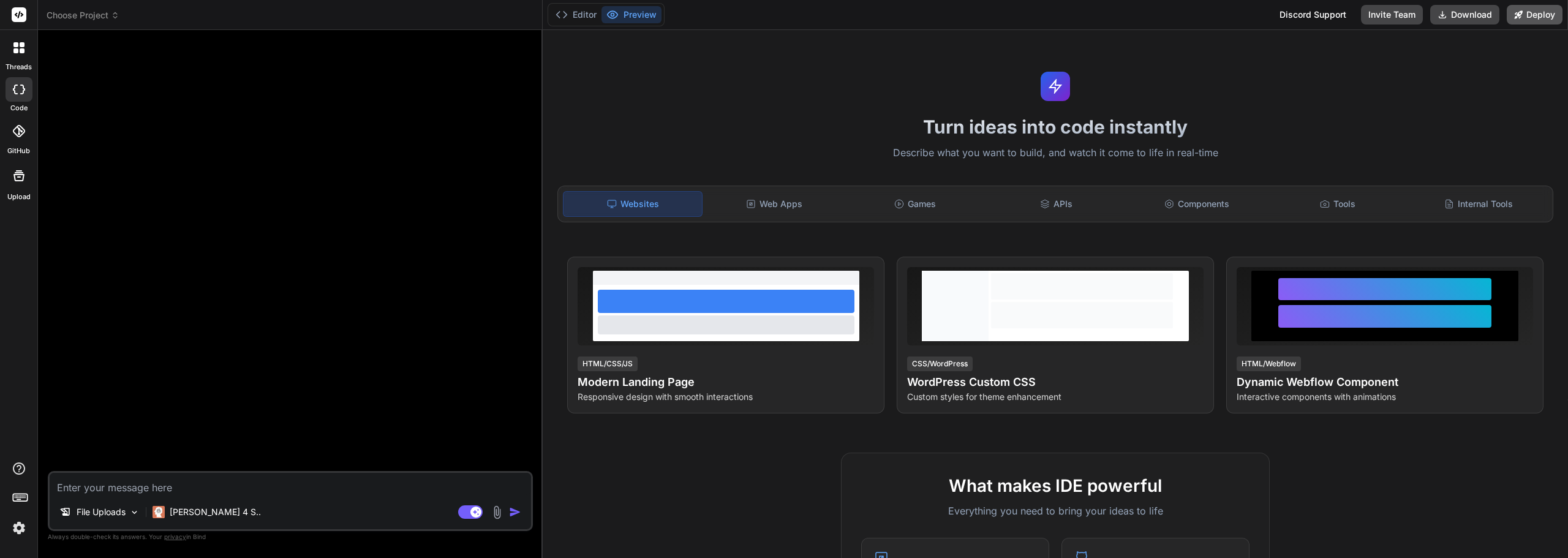
click at [1522, 20] on button "Deploy" at bounding box center [1534, 15] width 55 height 19
